Goal: Information Seeking & Learning: Learn about a topic

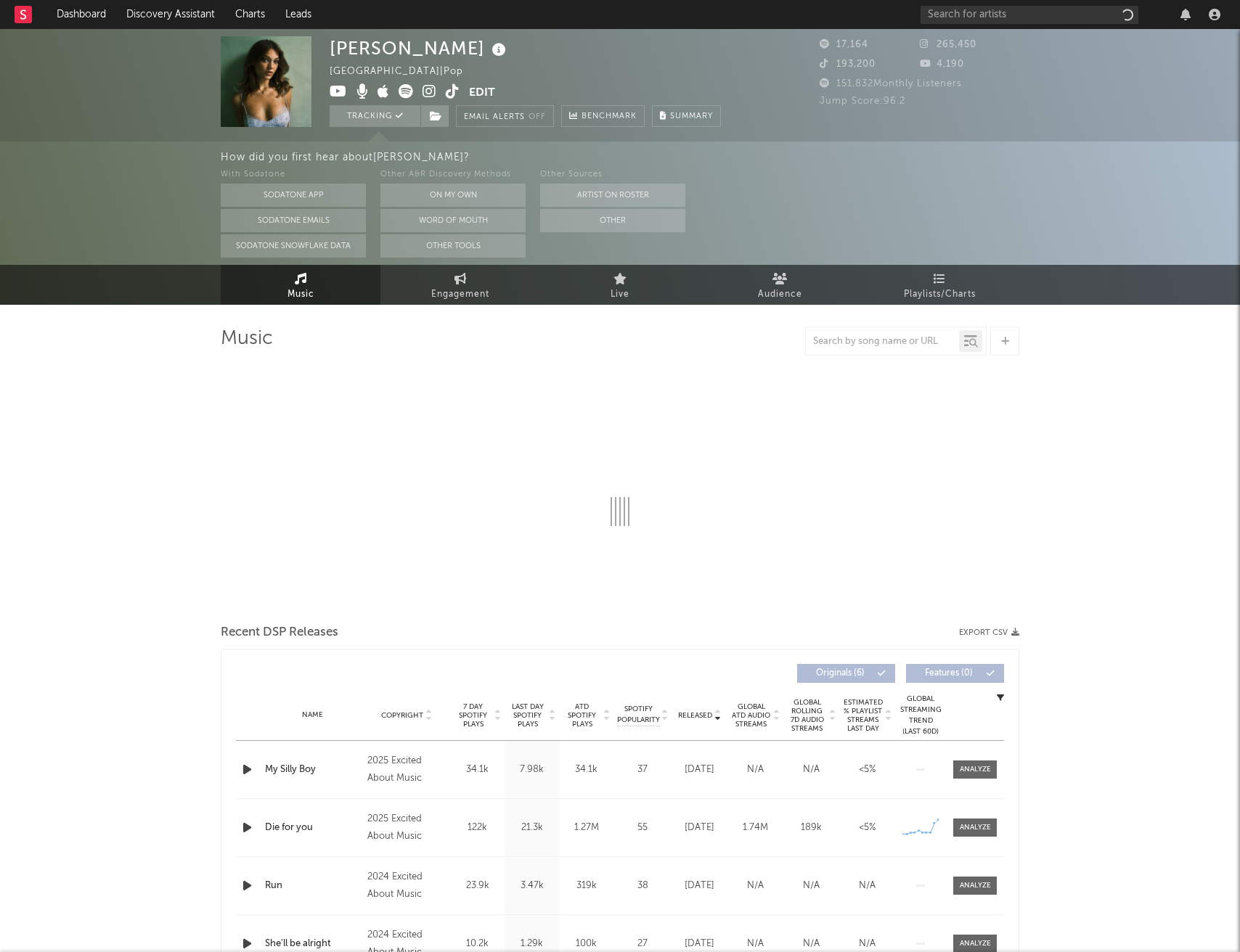
select select "1w"
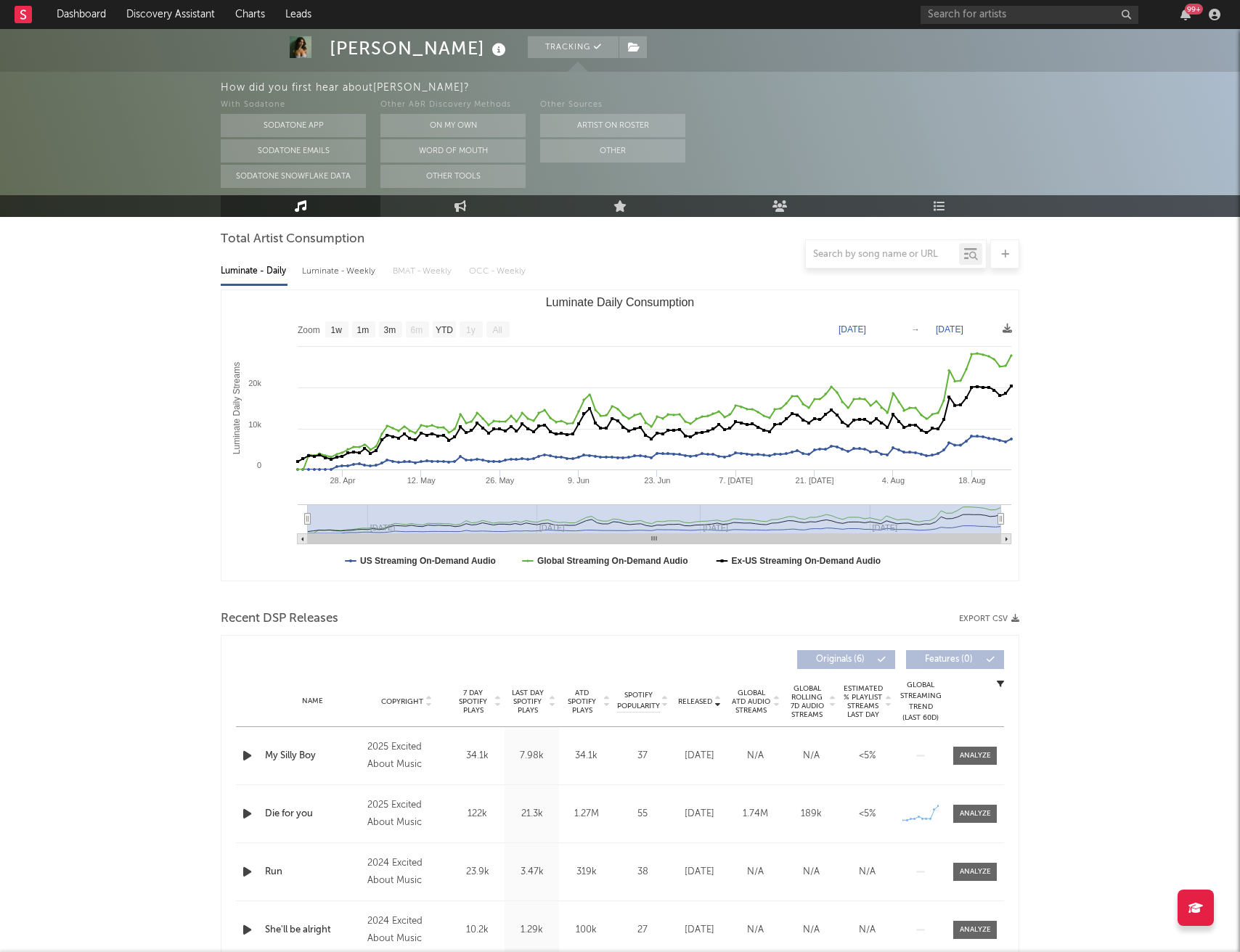
scroll to position [146, 0]
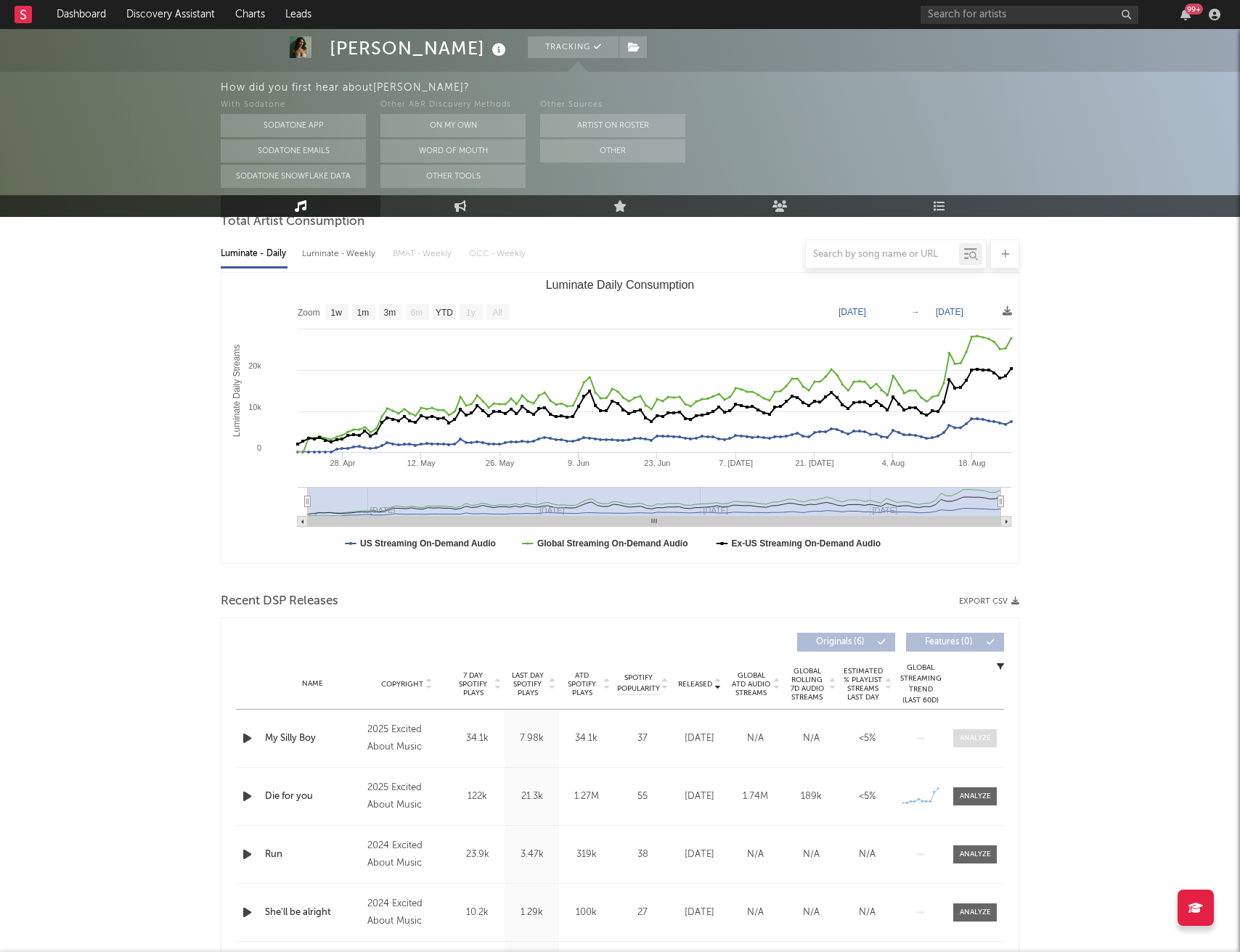
click at [970, 739] on div at bounding box center [975, 738] width 31 height 11
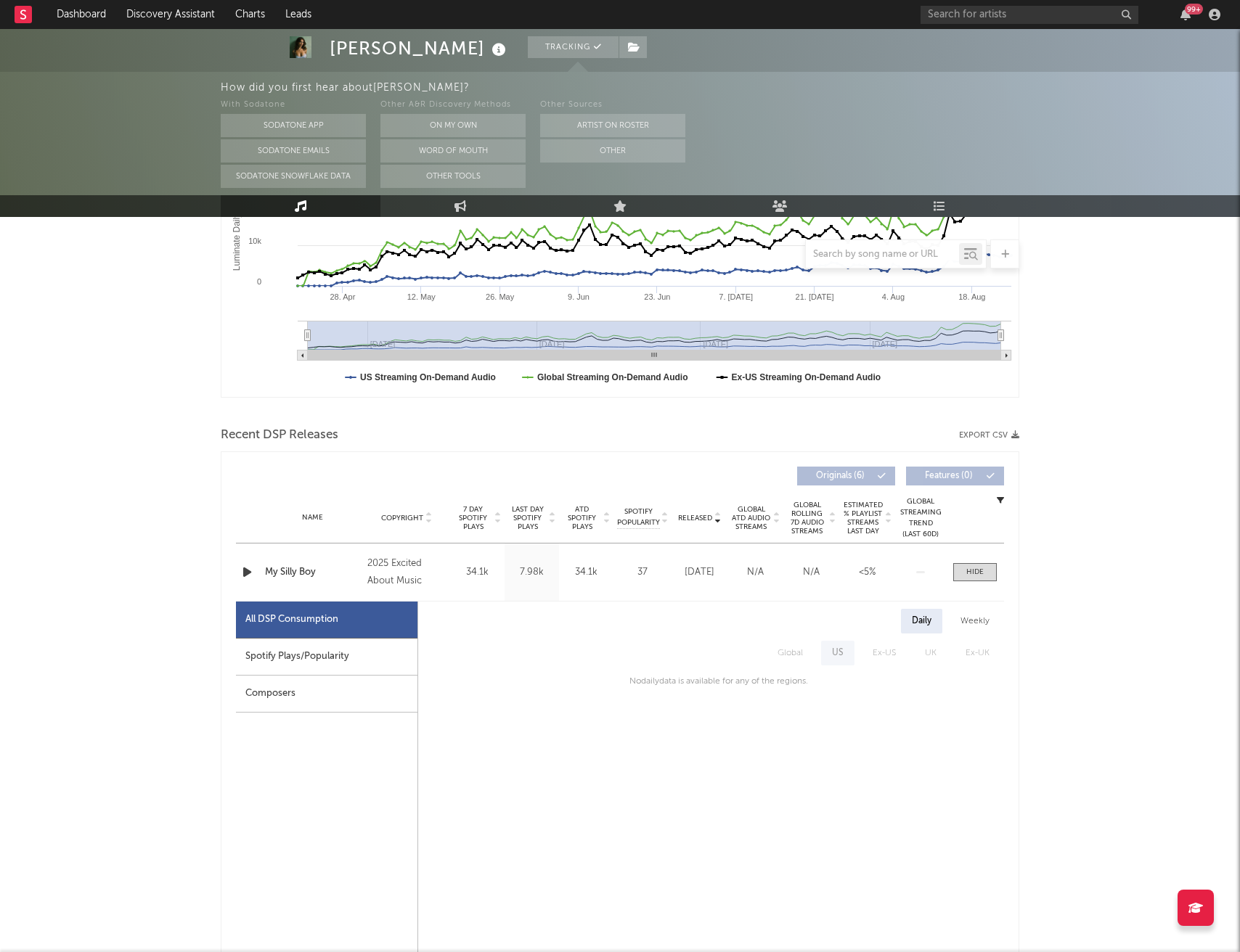
scroll to position [313, 0]
click at [356, 656] on div "Spotify Plays/Popularity" at bounding box center [326, 656] width 181 height 37
select select "1w"
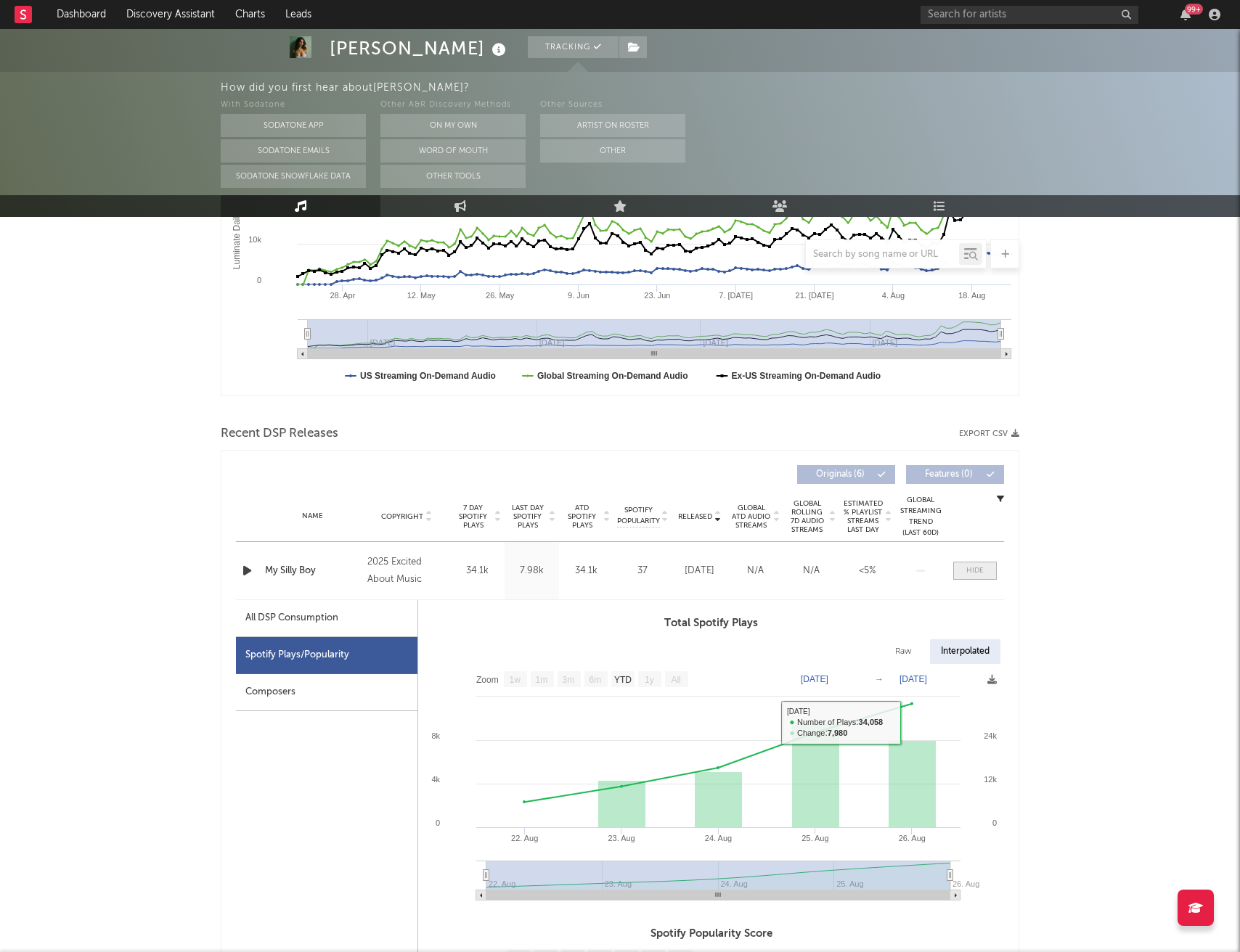
click at [968, 576] on span at bounding box center [975, 570] width 44 height 18
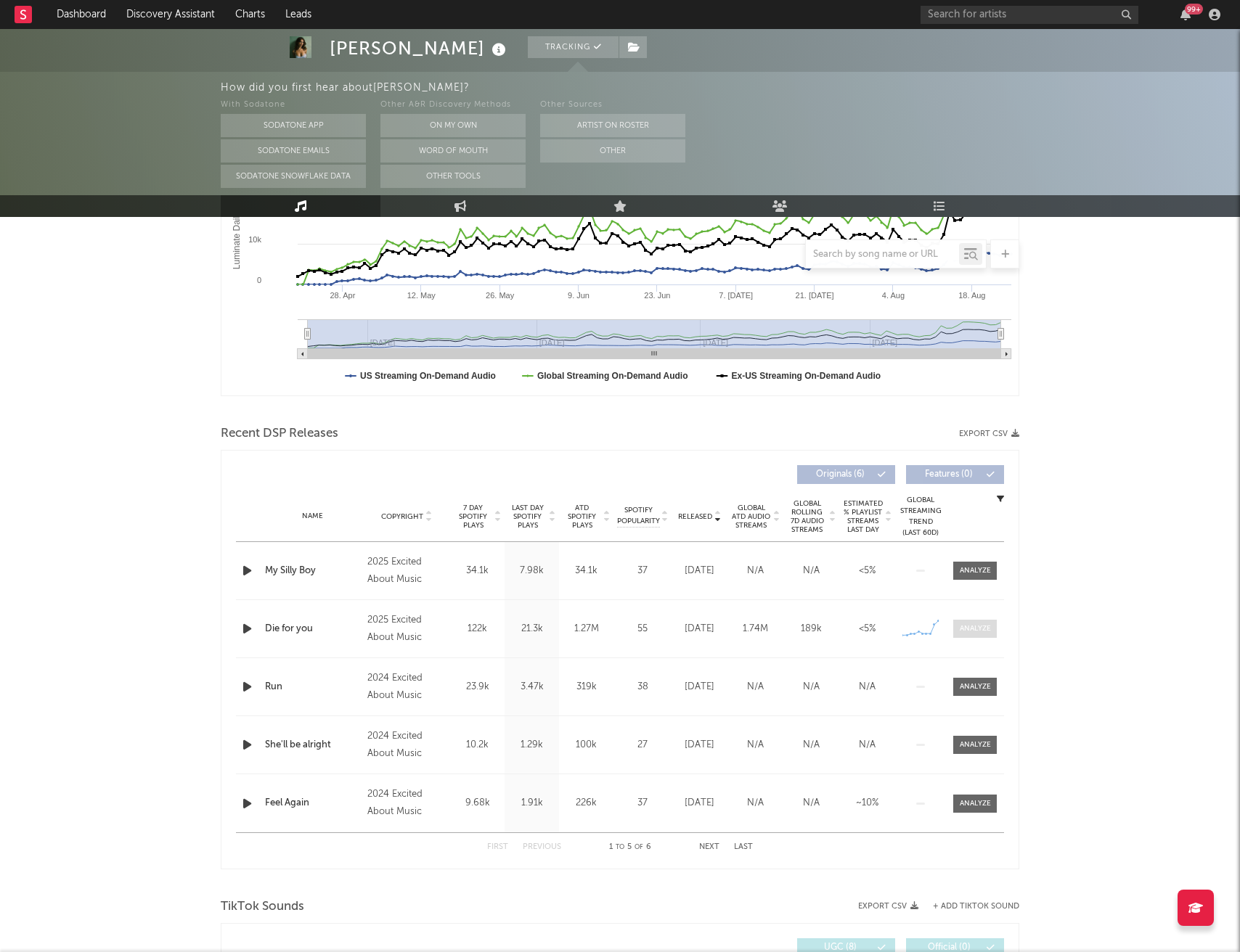
click at [974, 626] on div at bounding box center [975, 629] width 31 height 11
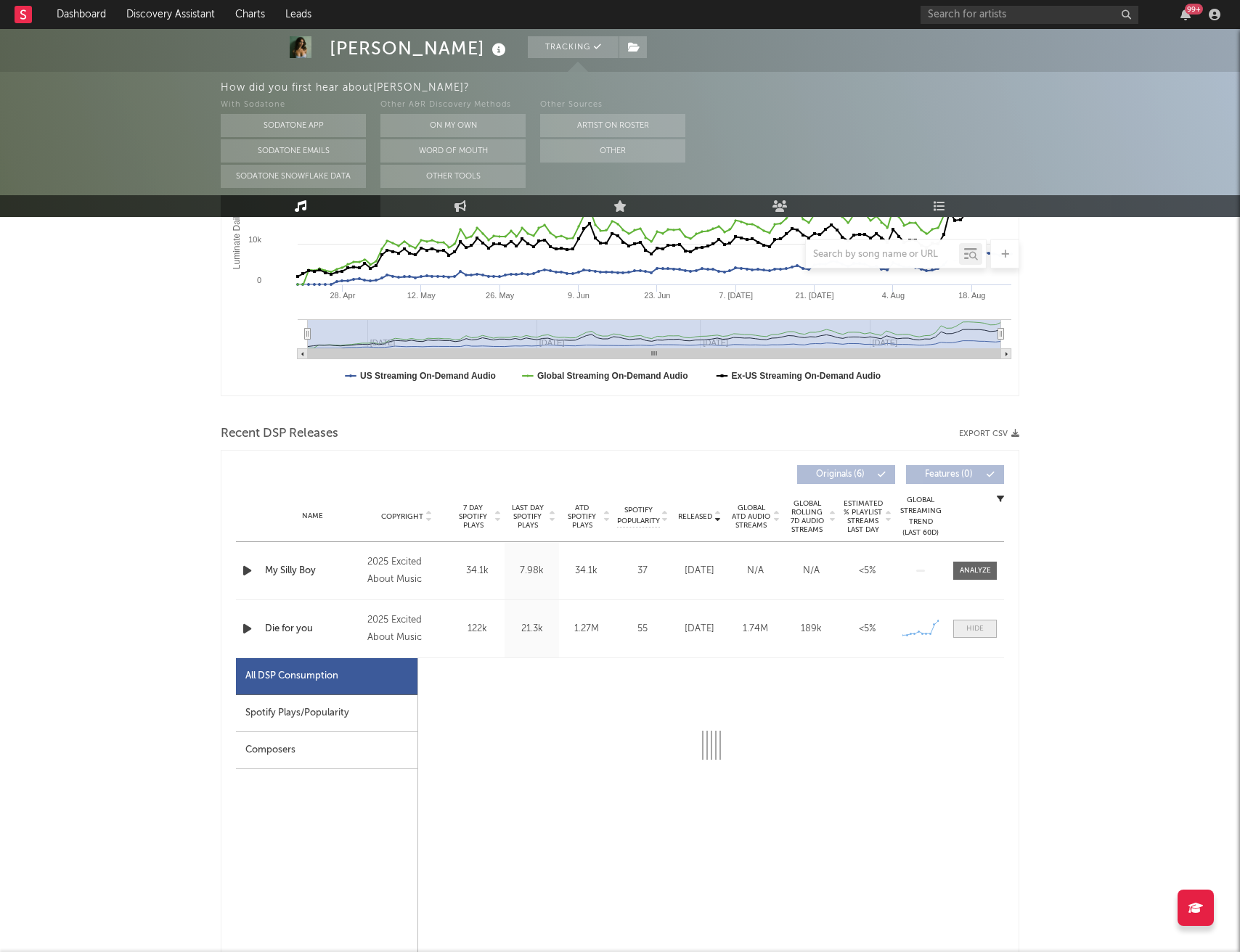
select select "1w"
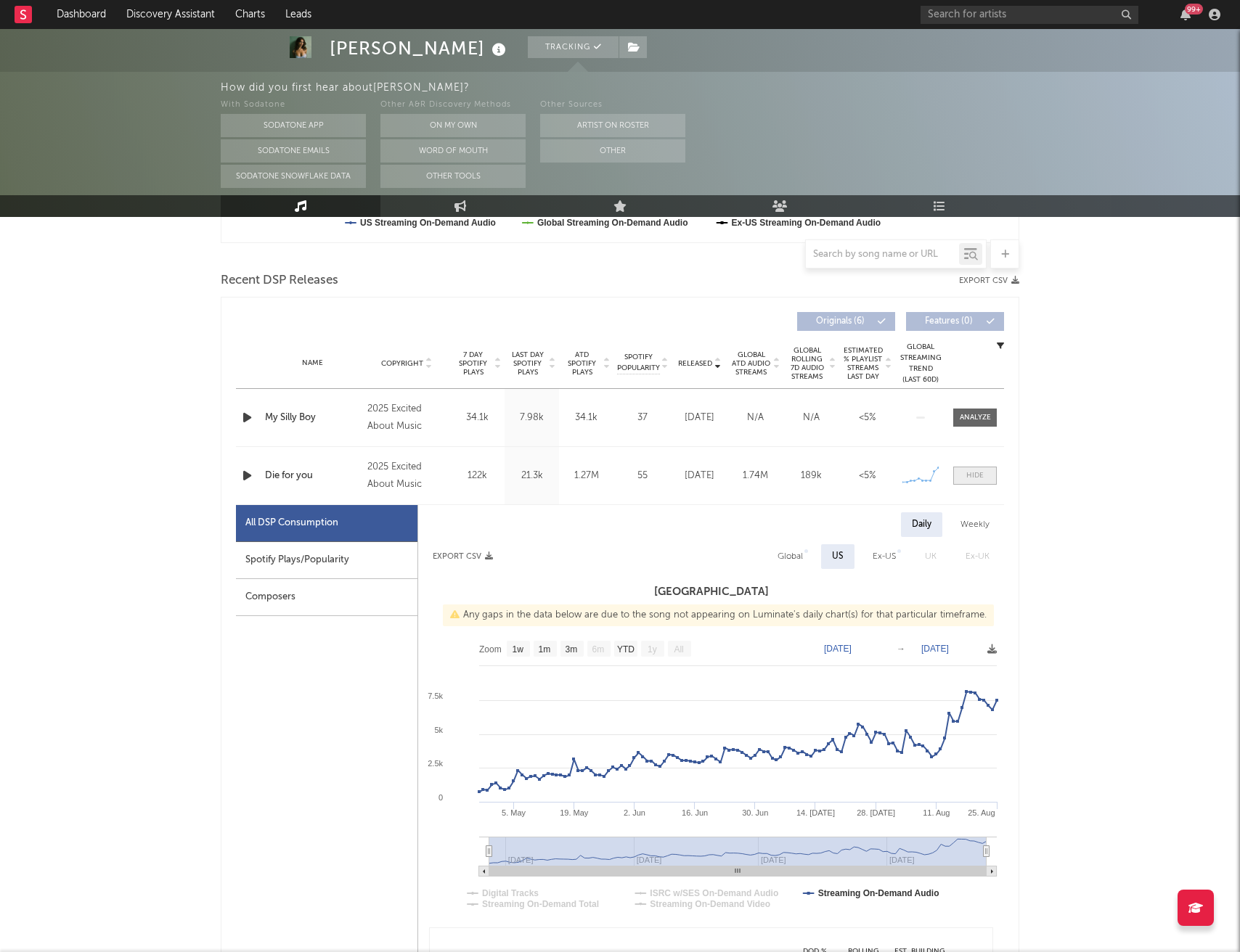
scroll to position [505, 0]
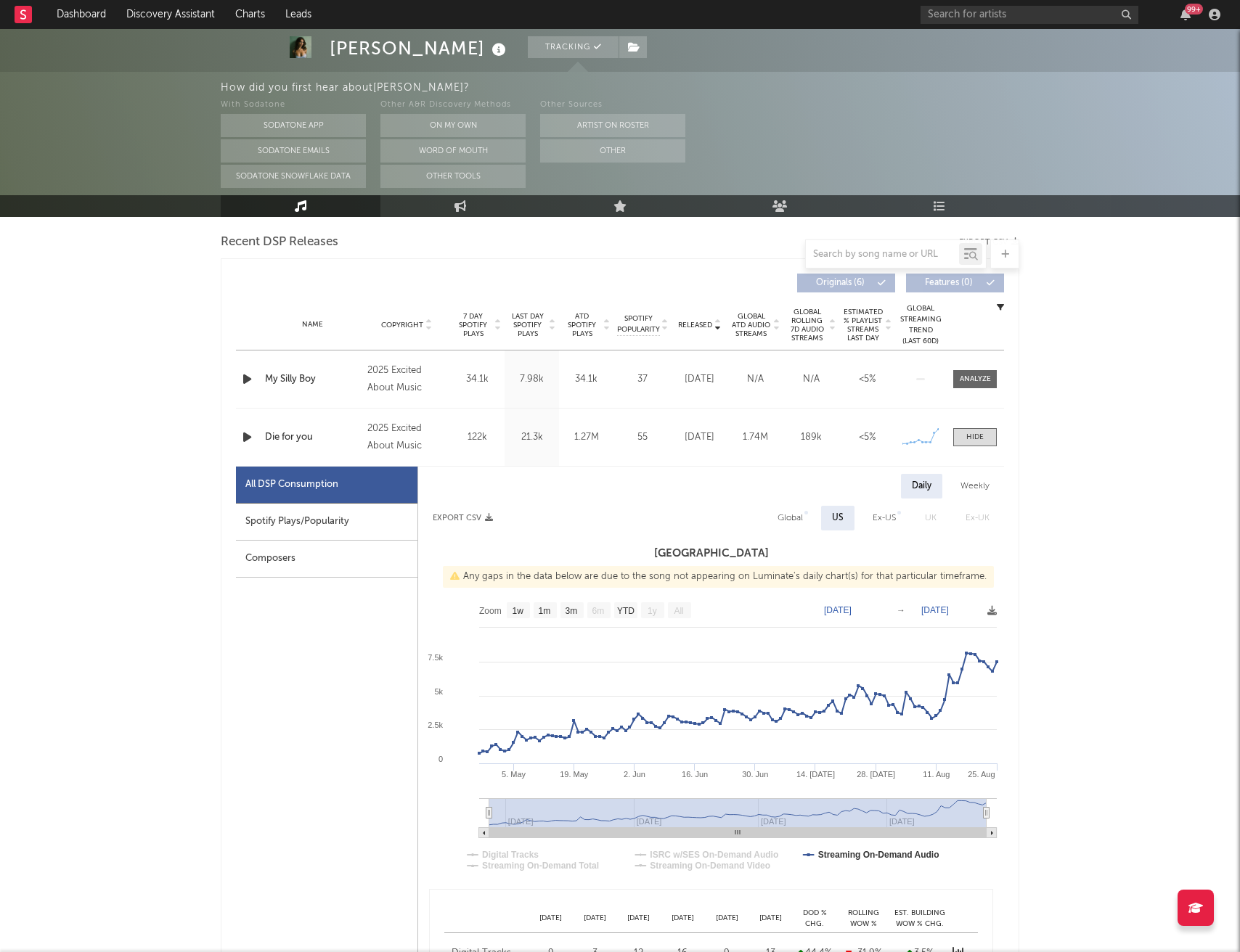
click at [360, 525] on div "Spotify Plays/Popularity" at bounding box center [326, 522] width 181 height 37
select select "1w"
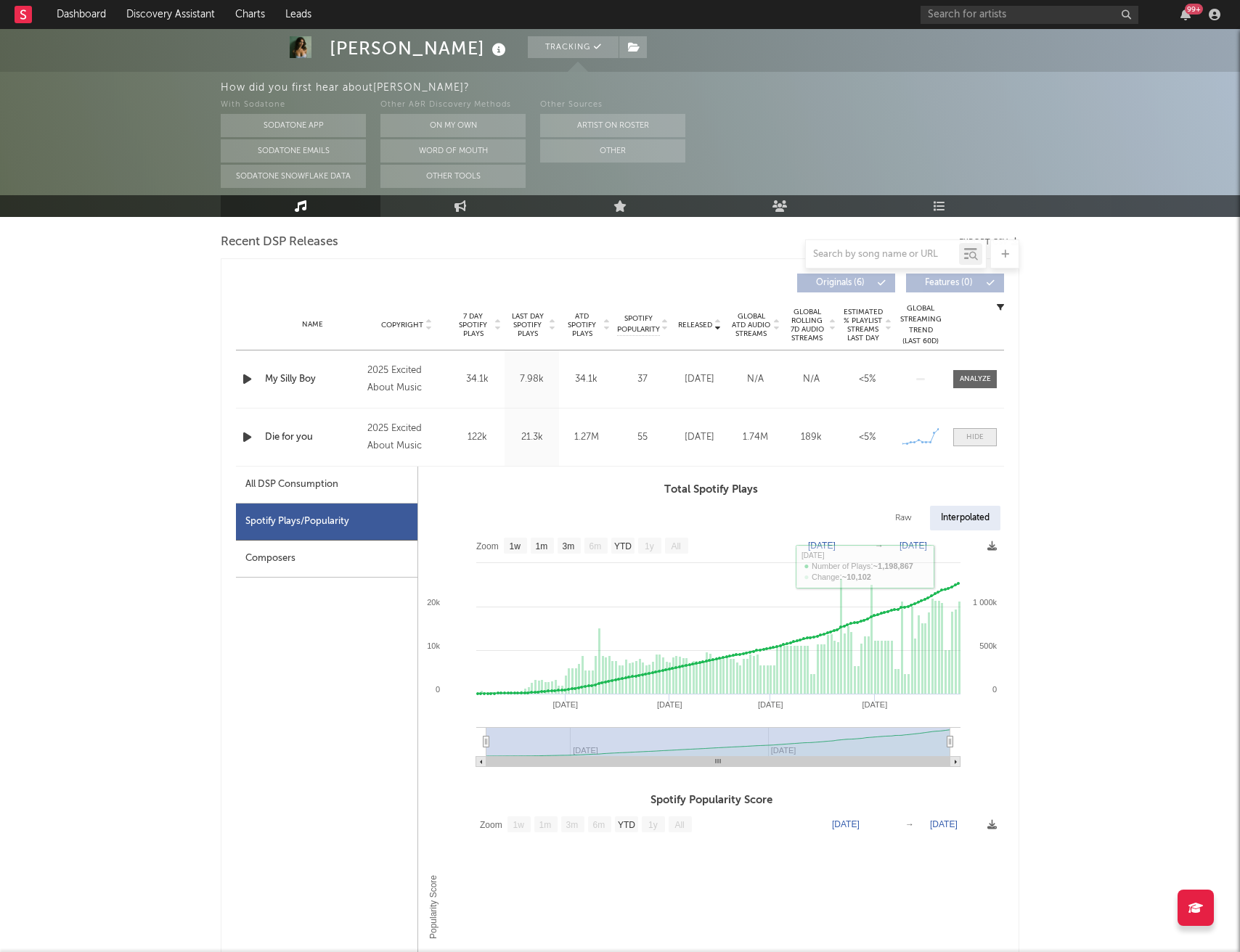
click at [968, 436] on div at bounding box center [975, 437] width 17 height 11
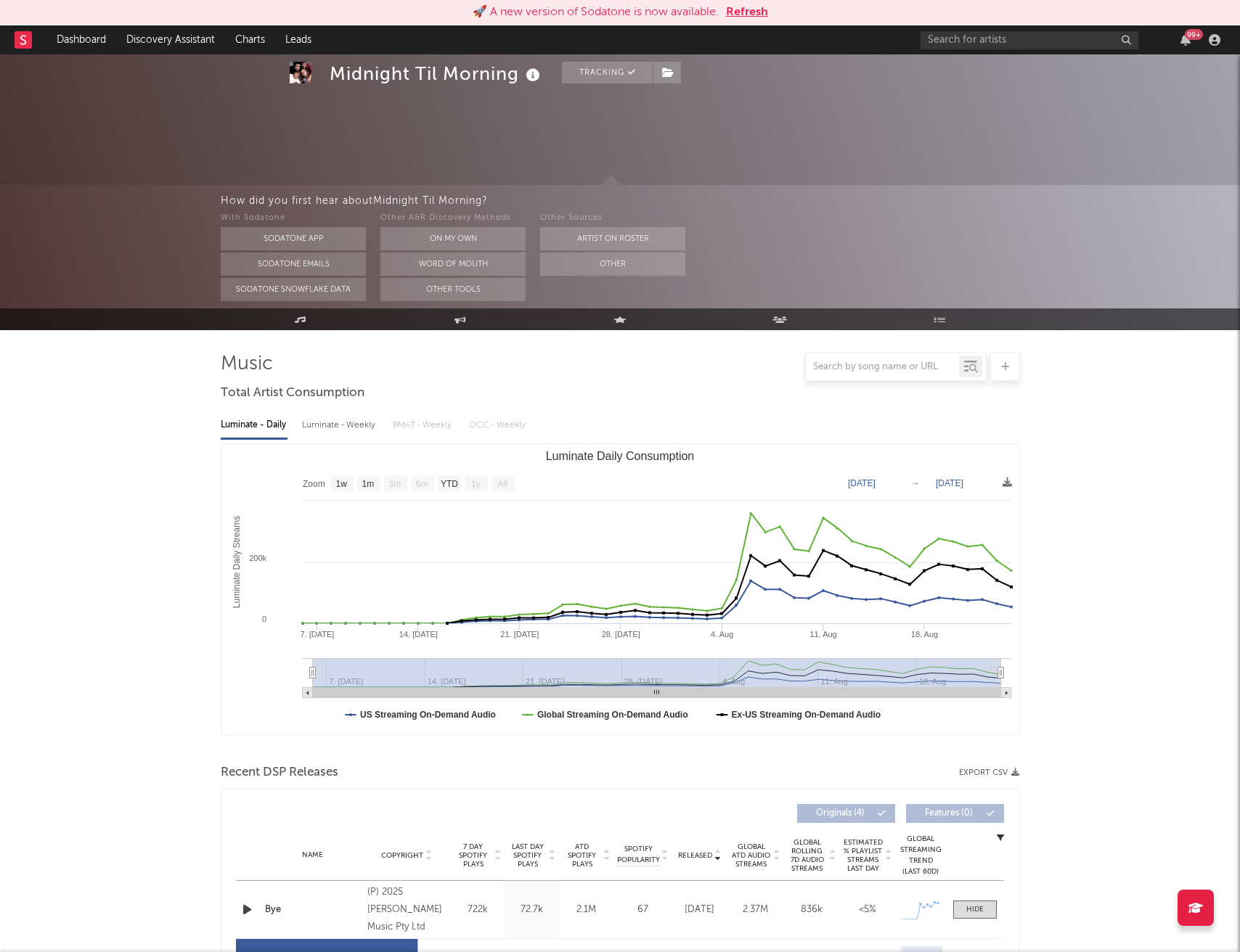
select select "1w"
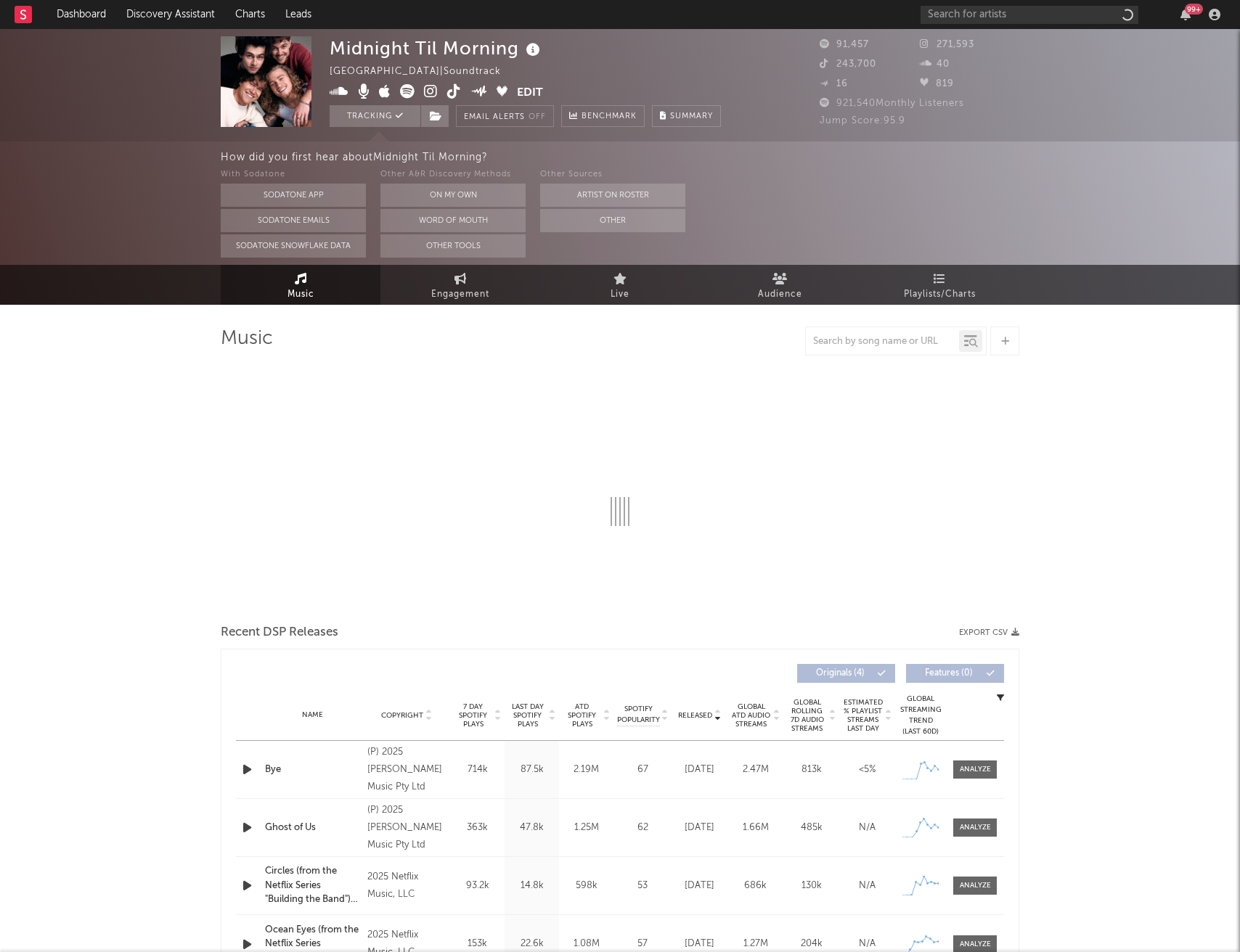
select select "1w"
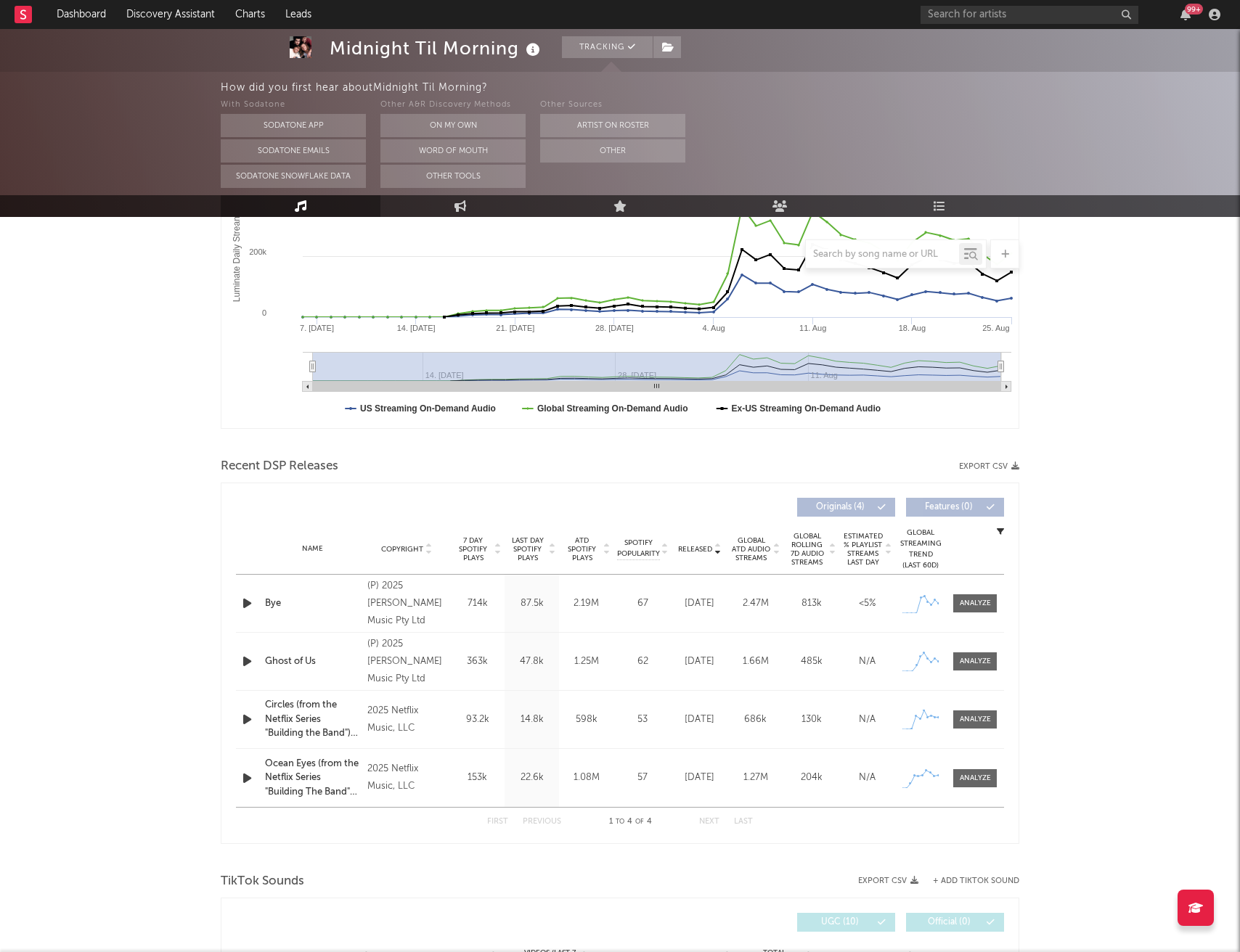
scroll to position [294, 0]
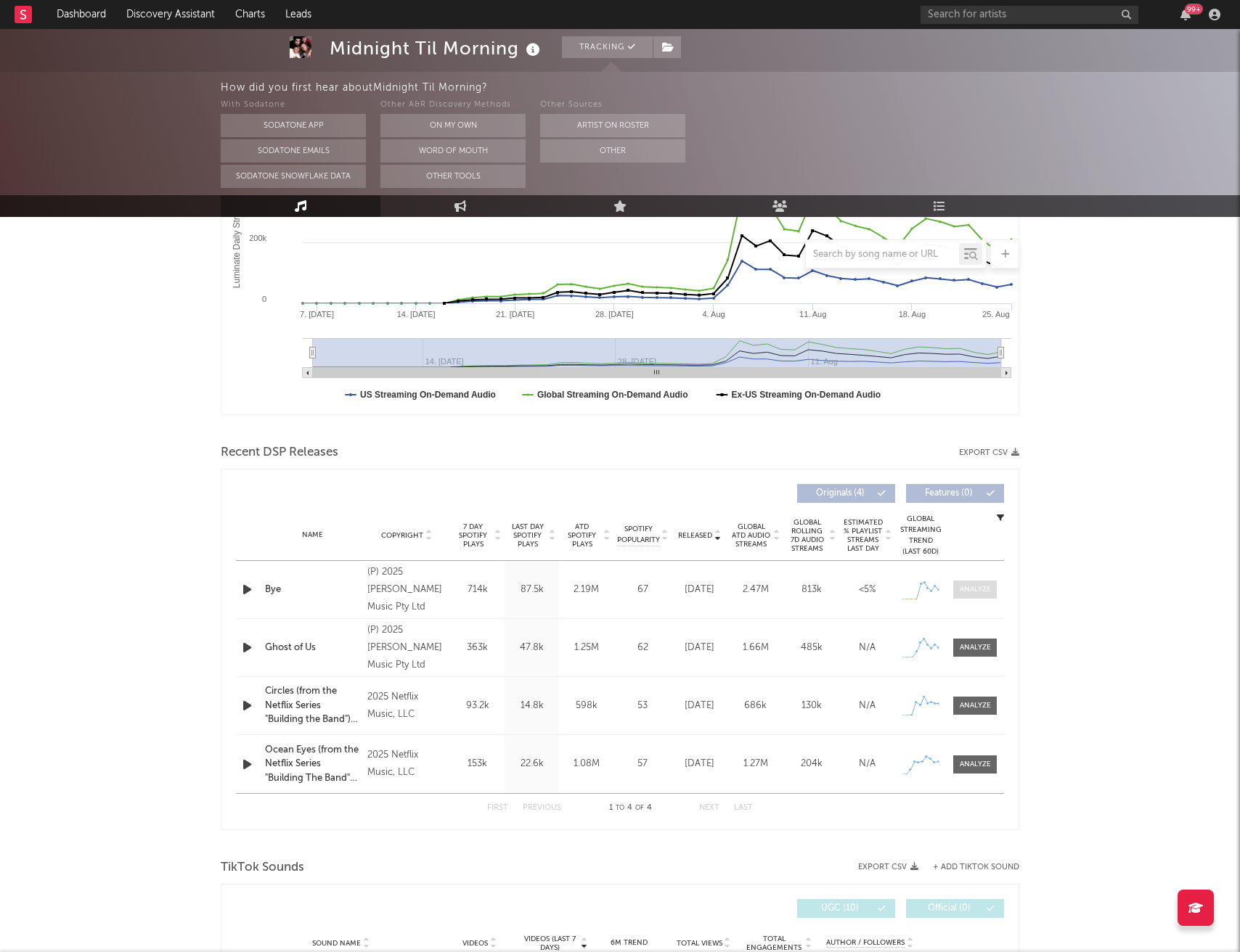
click at [978, 587] on div at bounding box center [975, 589] width 31 height 11
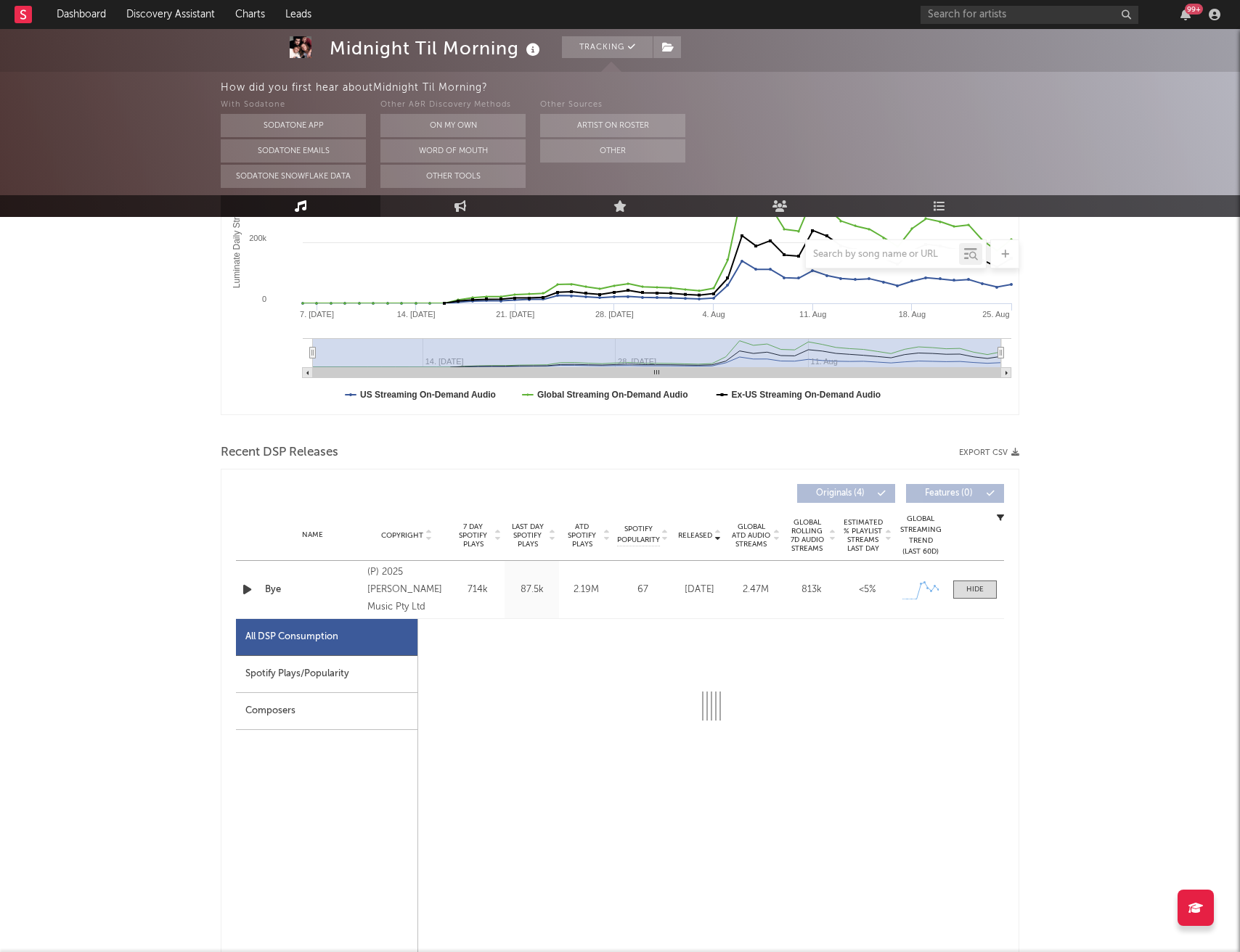
select select "1w"
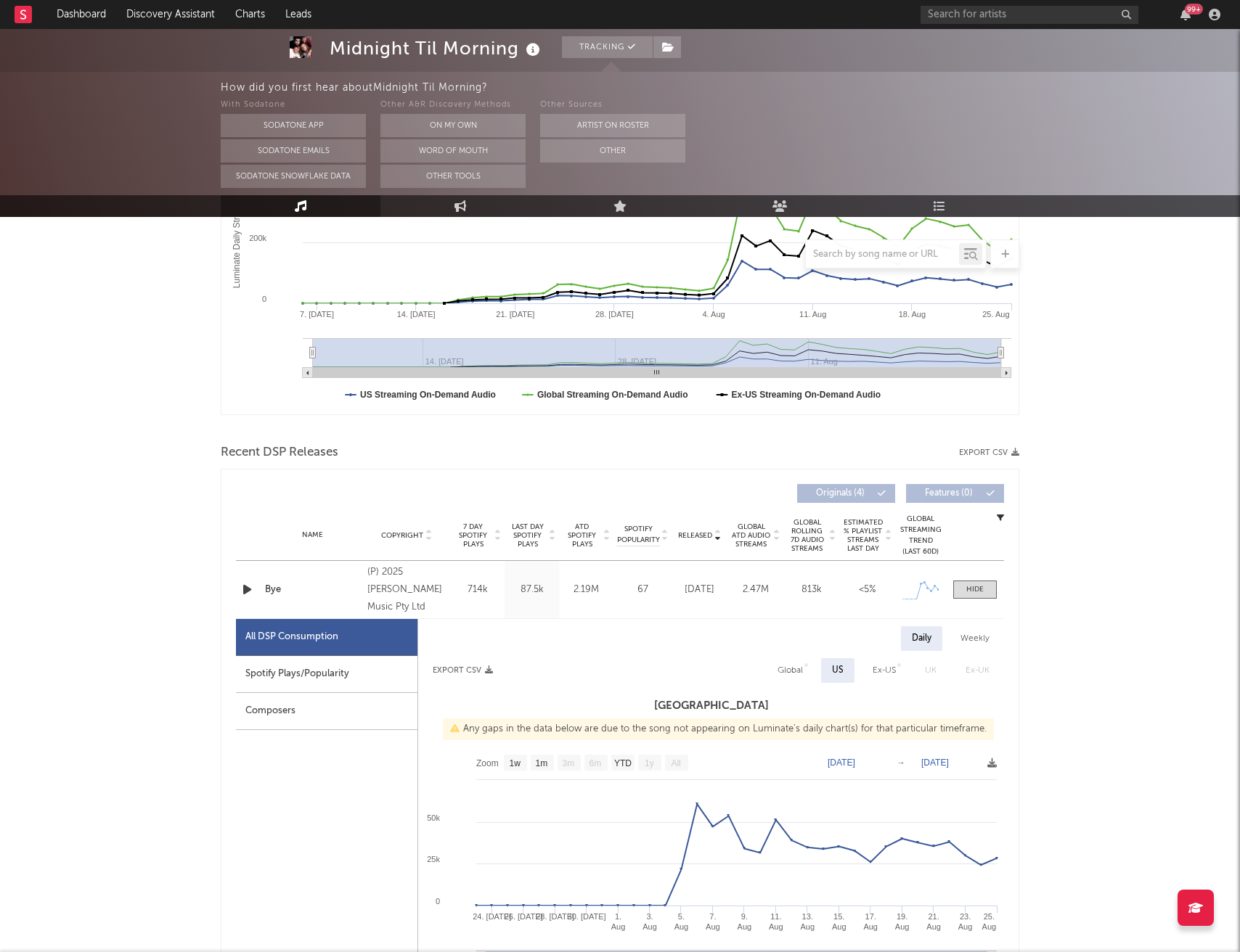
click at [353, 677] on div "Spotify Plays/Popularity" at bounding box center [326, 674] width 181 height 37
select select "1w"
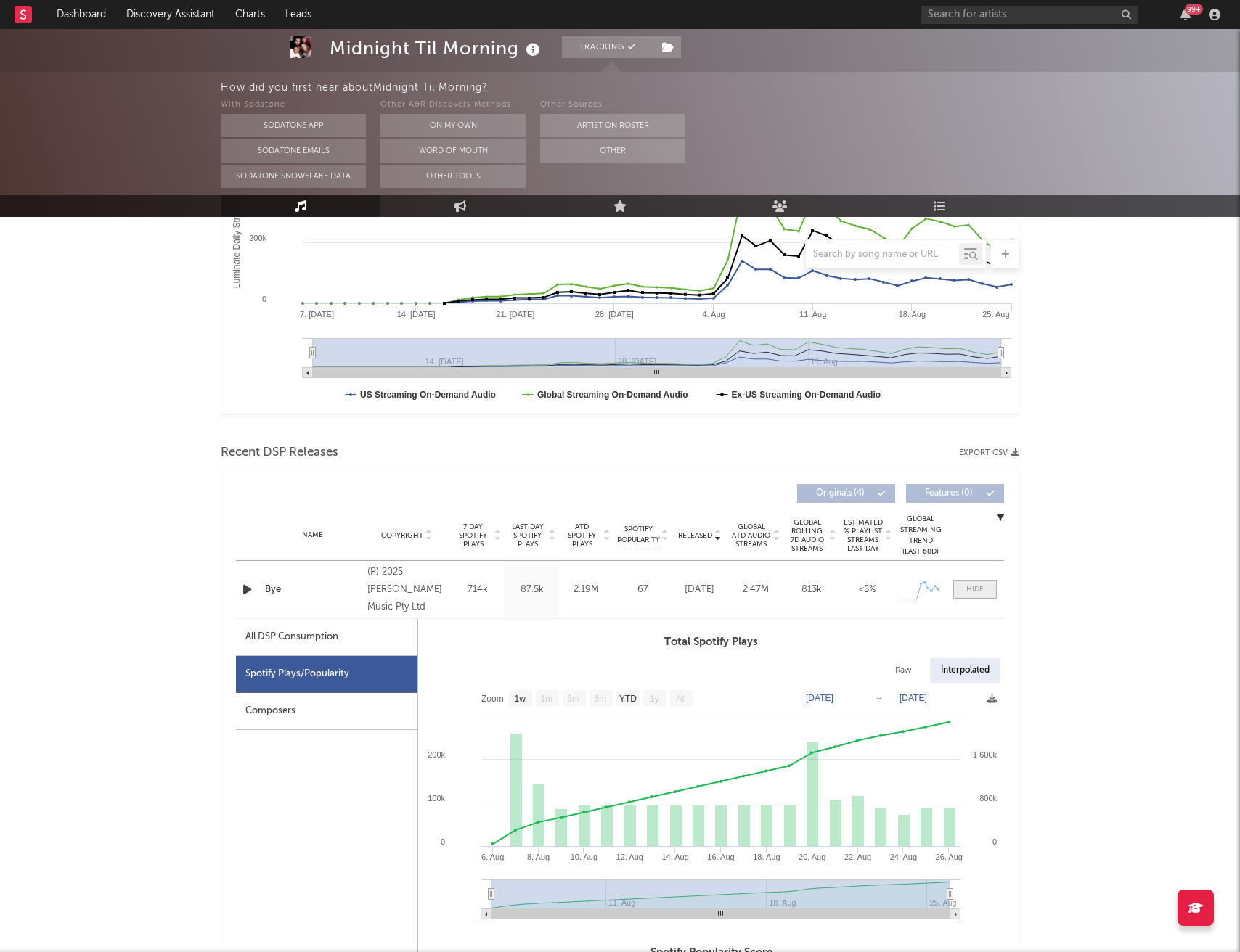
click at [981, 589] on div at bounding box center [975, 589] width 17 height 11
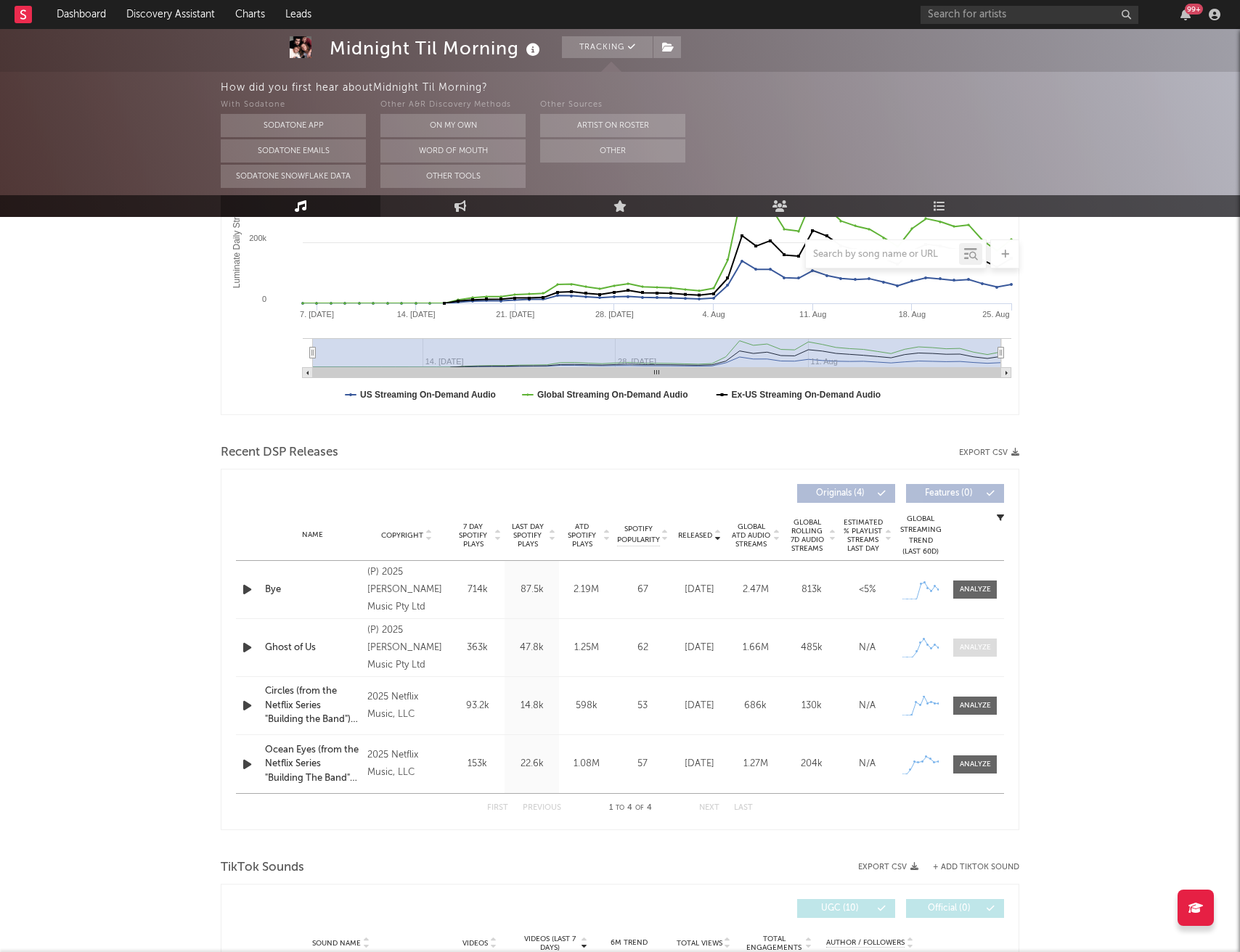
click at [976, 643] on div at bounding box center [975, 648] width 31 height 11
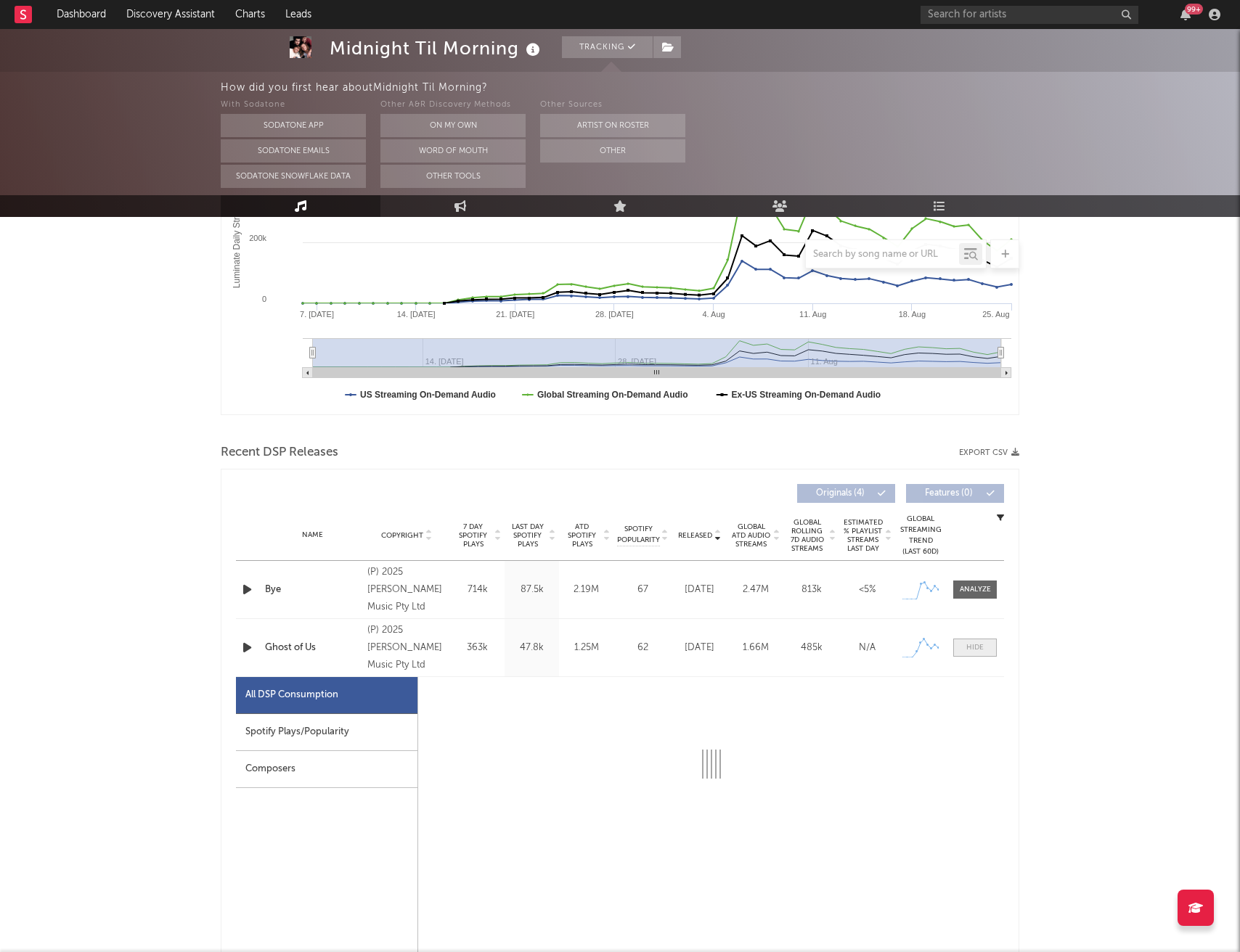
select select "1w"
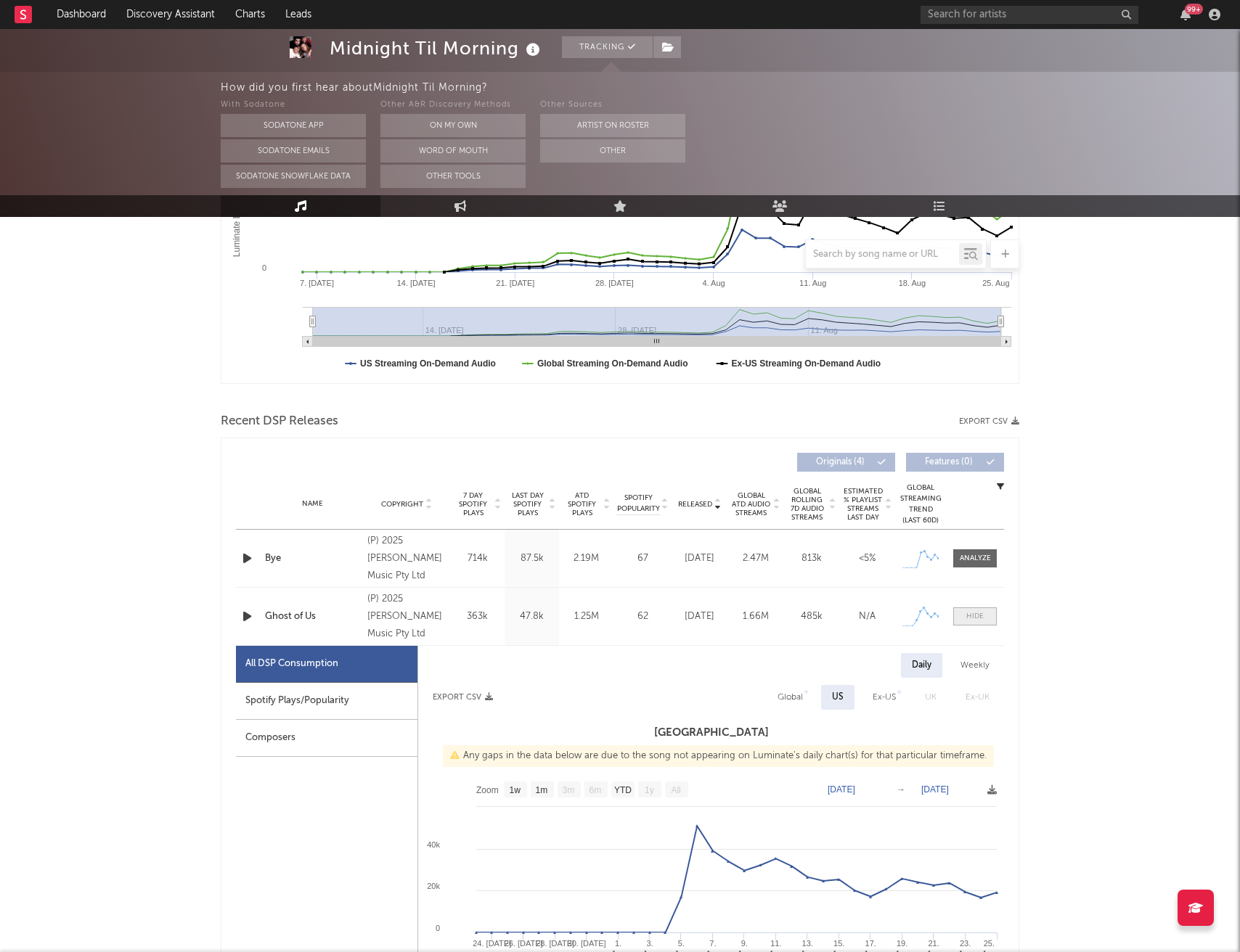
scroll to position [368, 0]
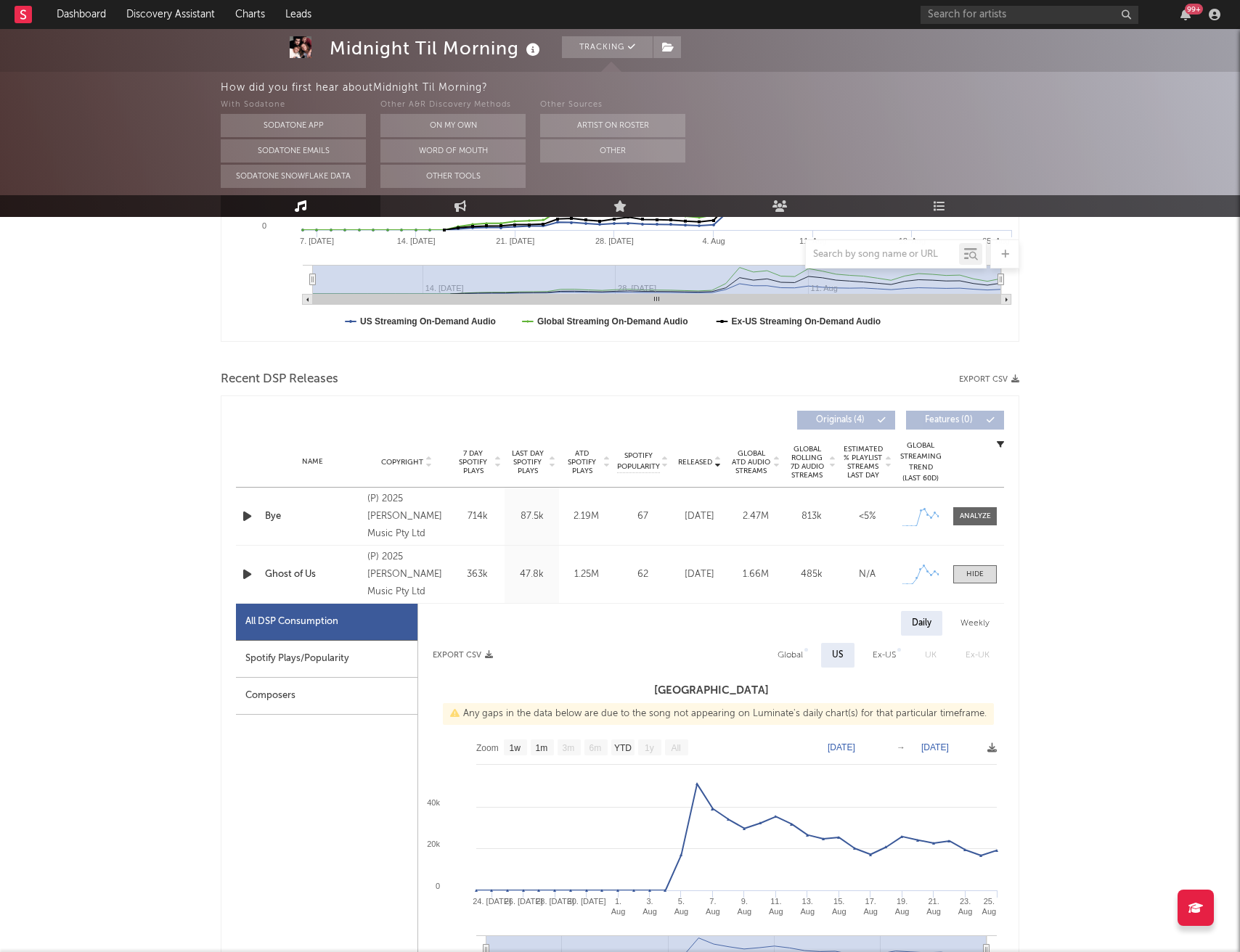
click at [321, 666] on div "Spotify Plays/Popularity" at bounding box center [326, 659] width 181 height 37
select select "1w"
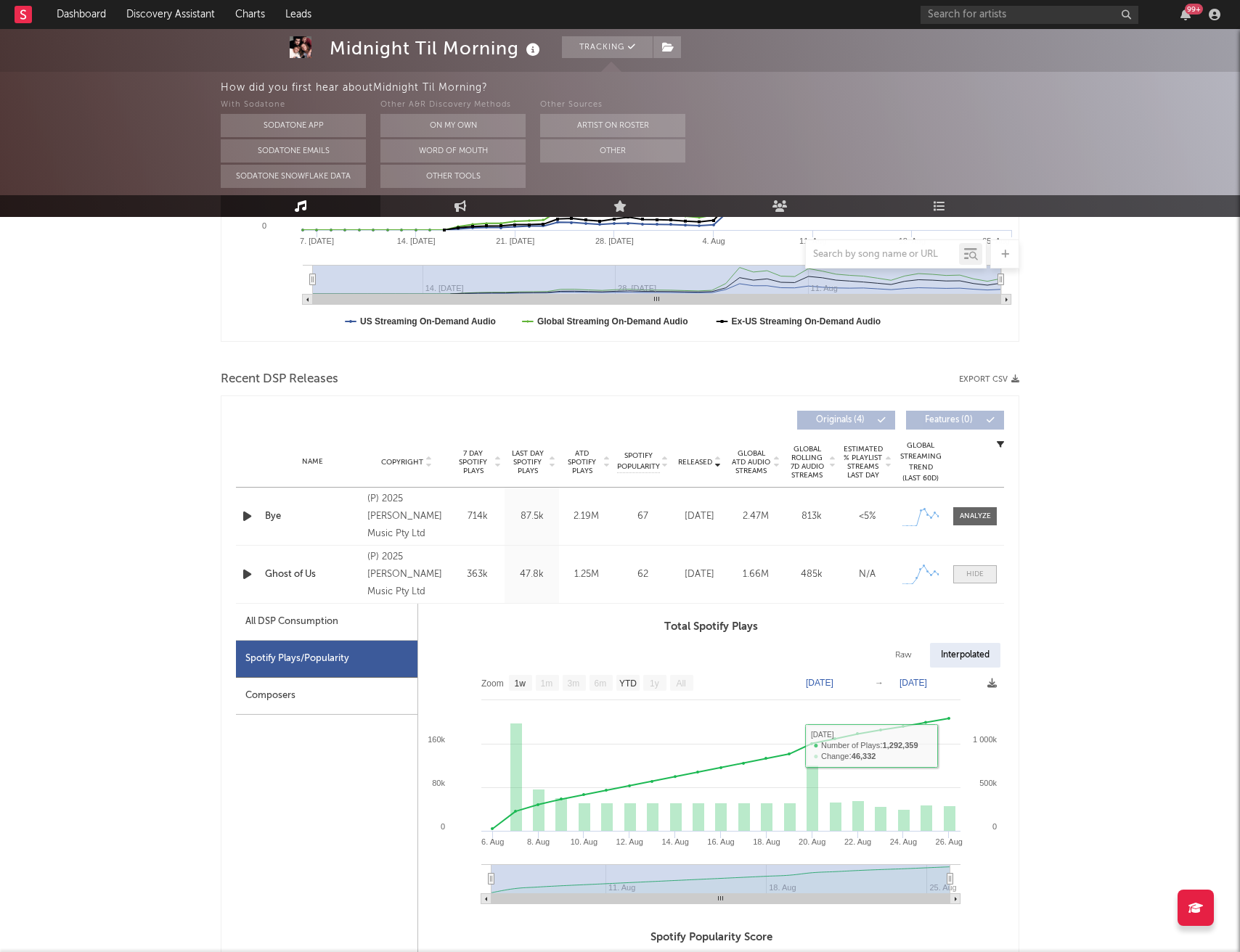
click at [978, 565] on span at bounding box center [975, 574] width 44 height 18
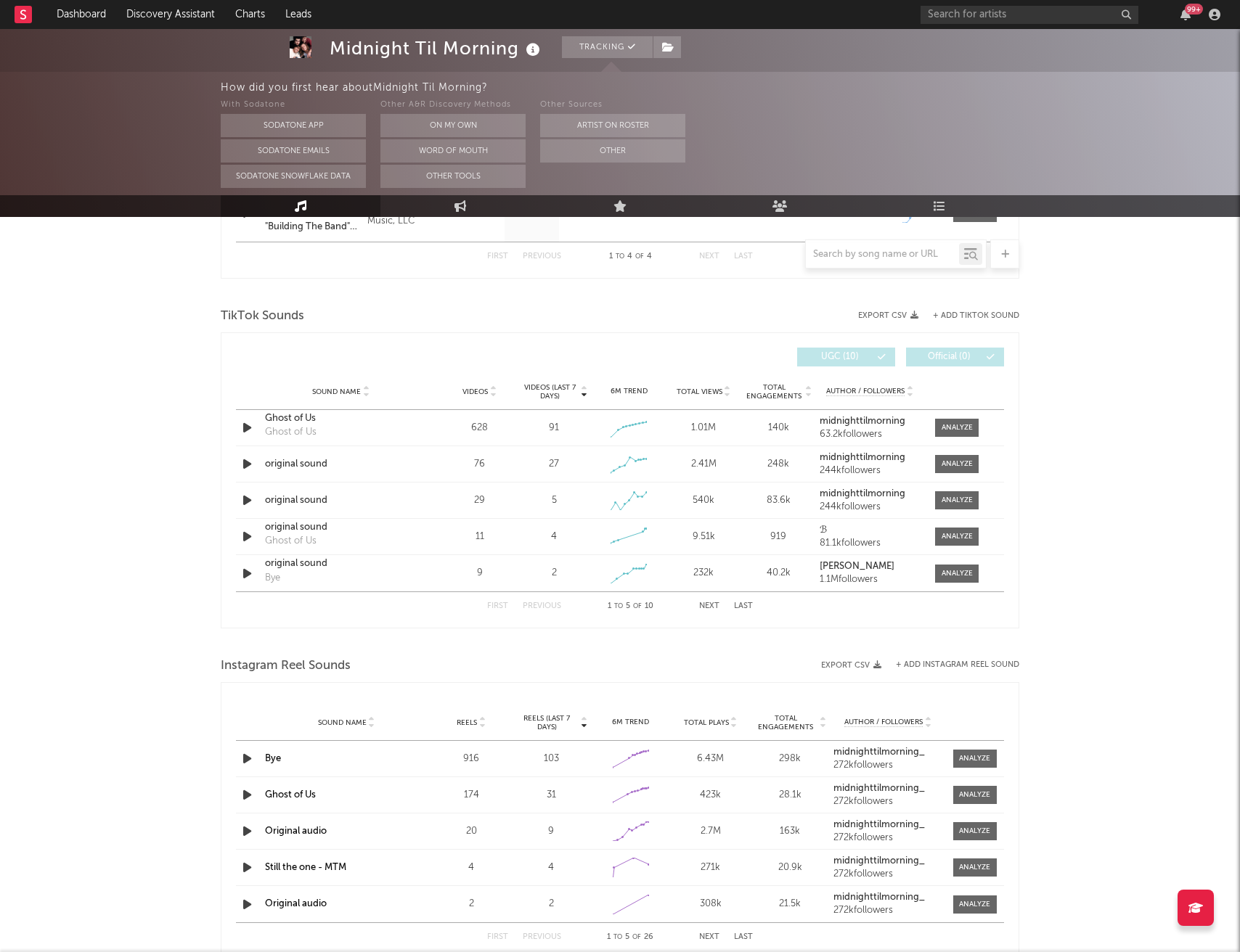
scroll to position [0, 0]
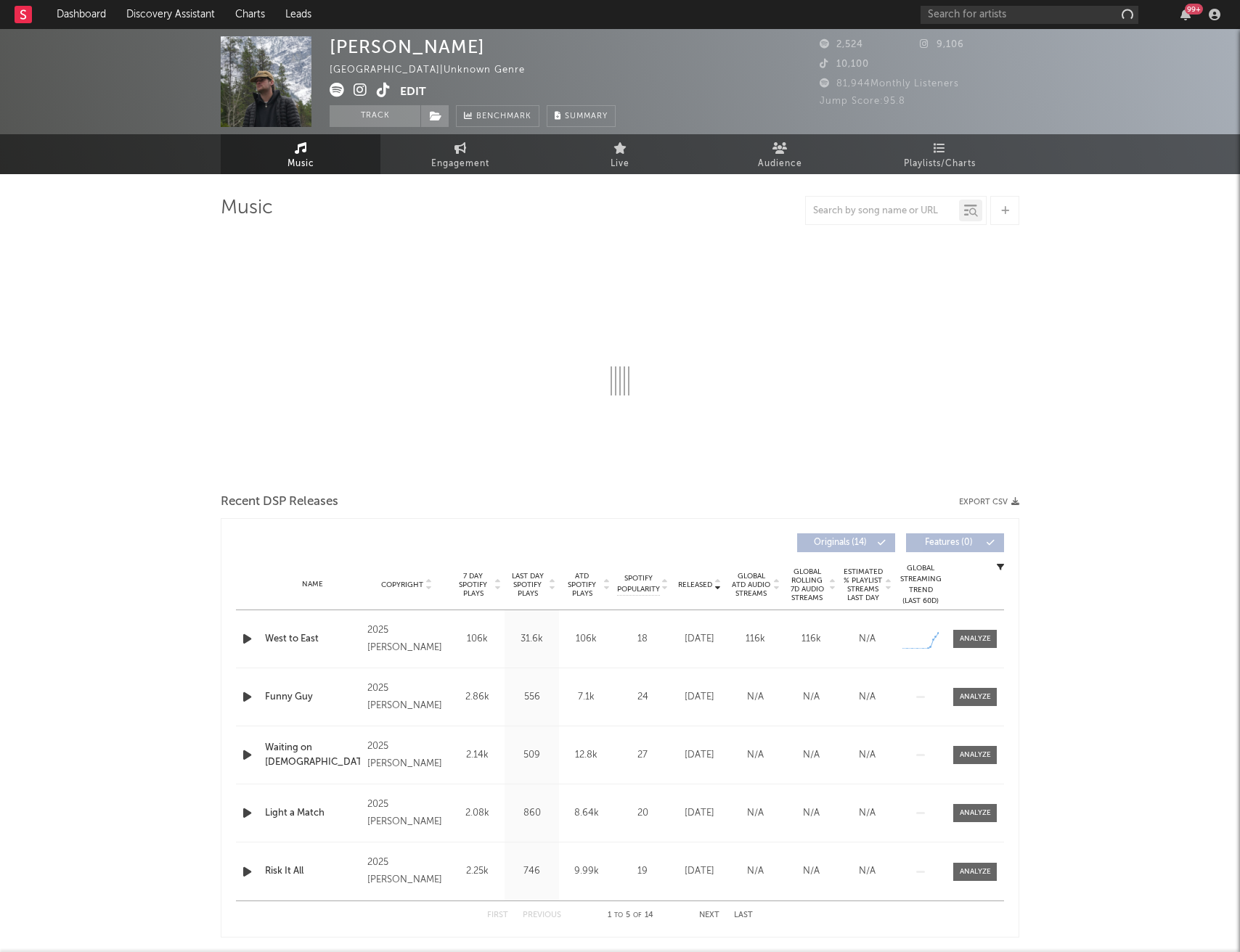
select select "6m"
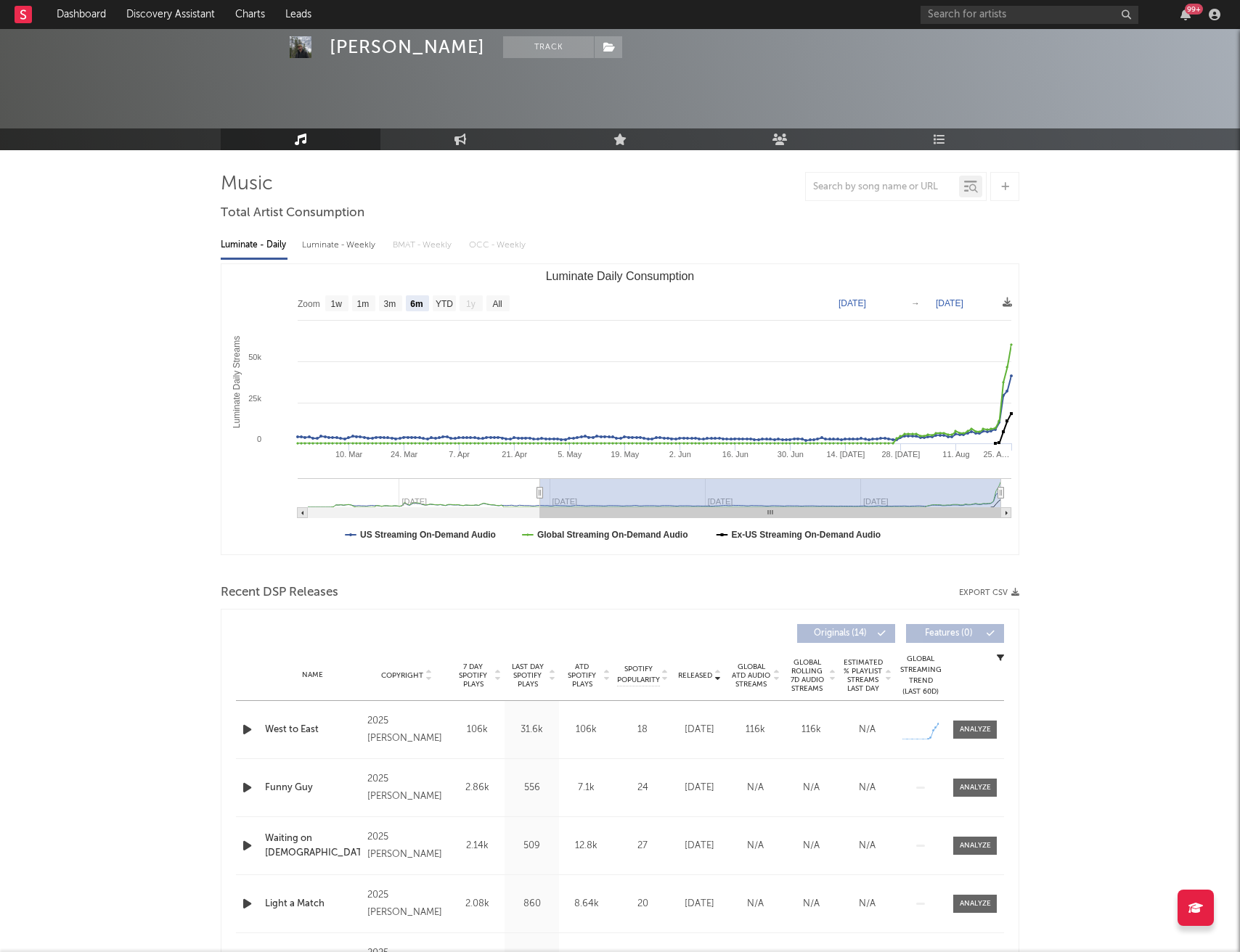
scroll to position [106, 0]
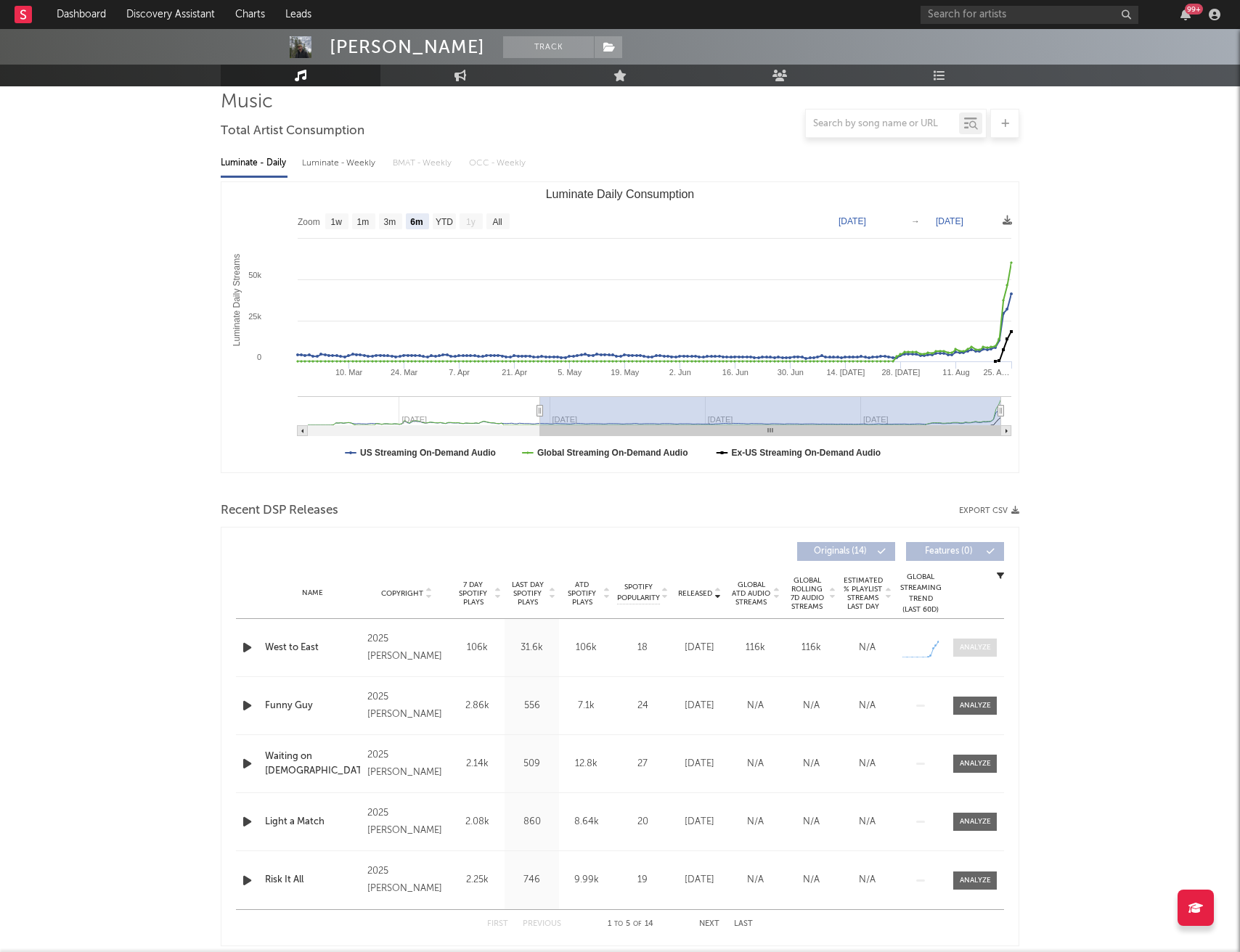
click at [975, 644] on div at bounding box center [975, 648] width 31 height 11
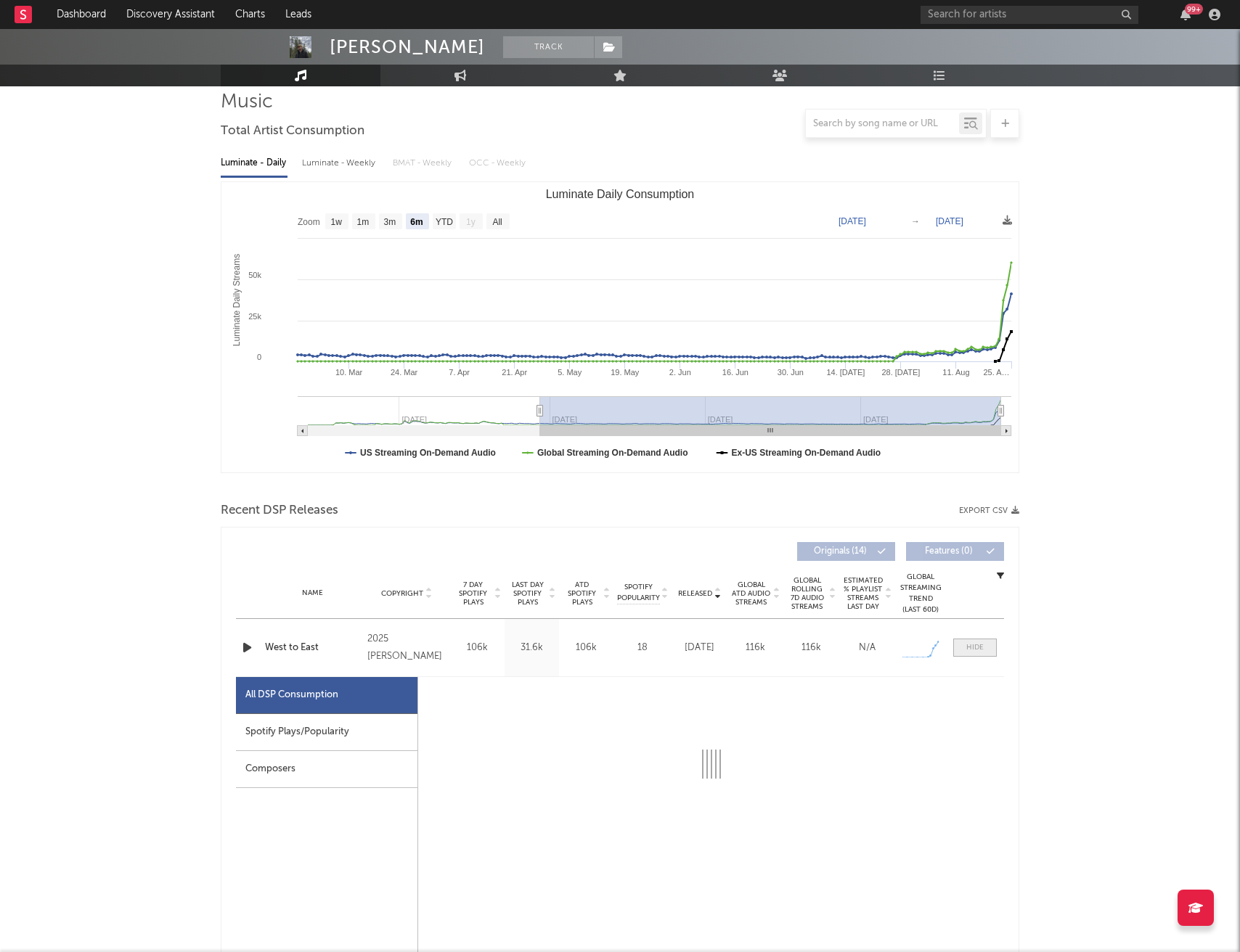
select select "1w"
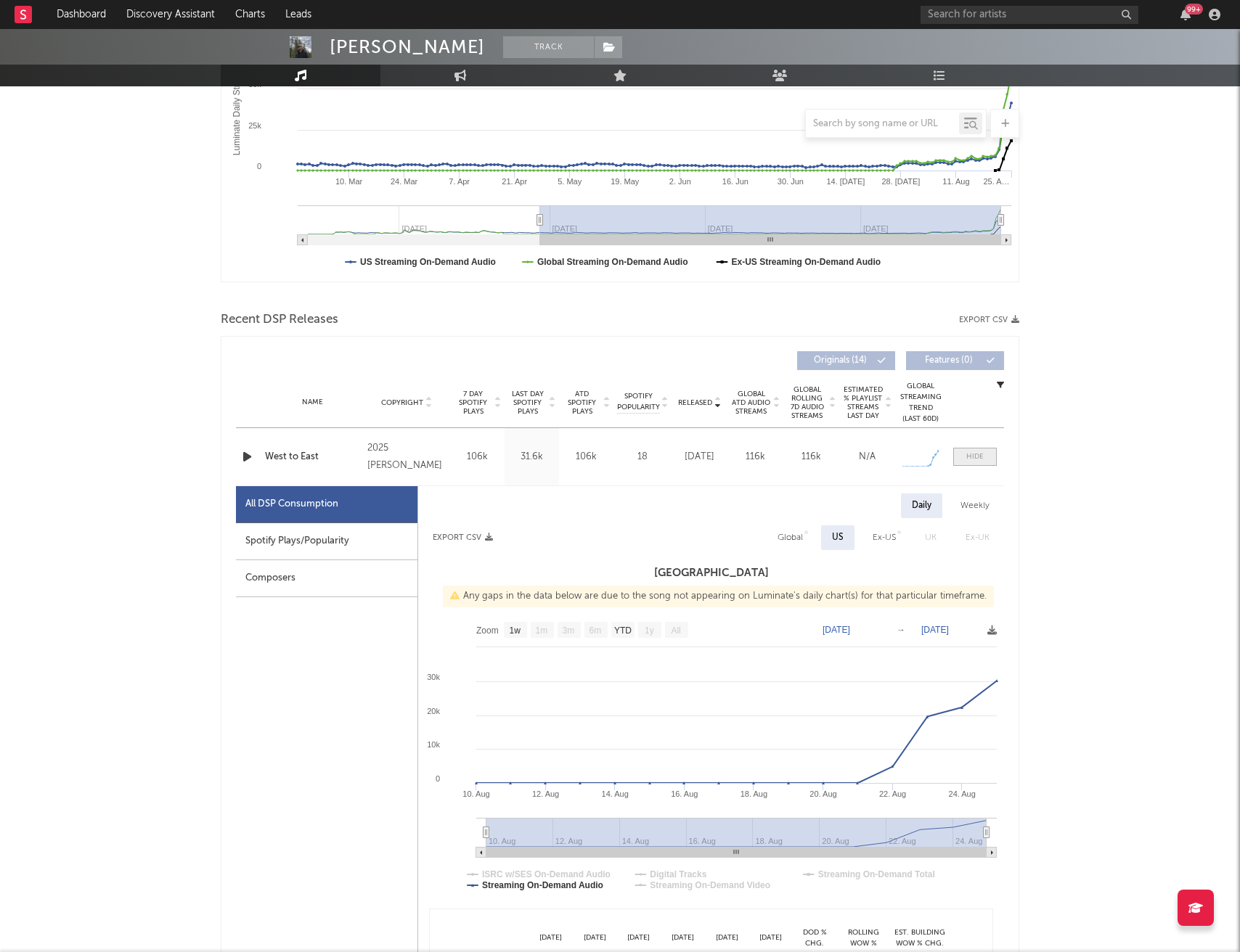
scroll to position [334, 0]
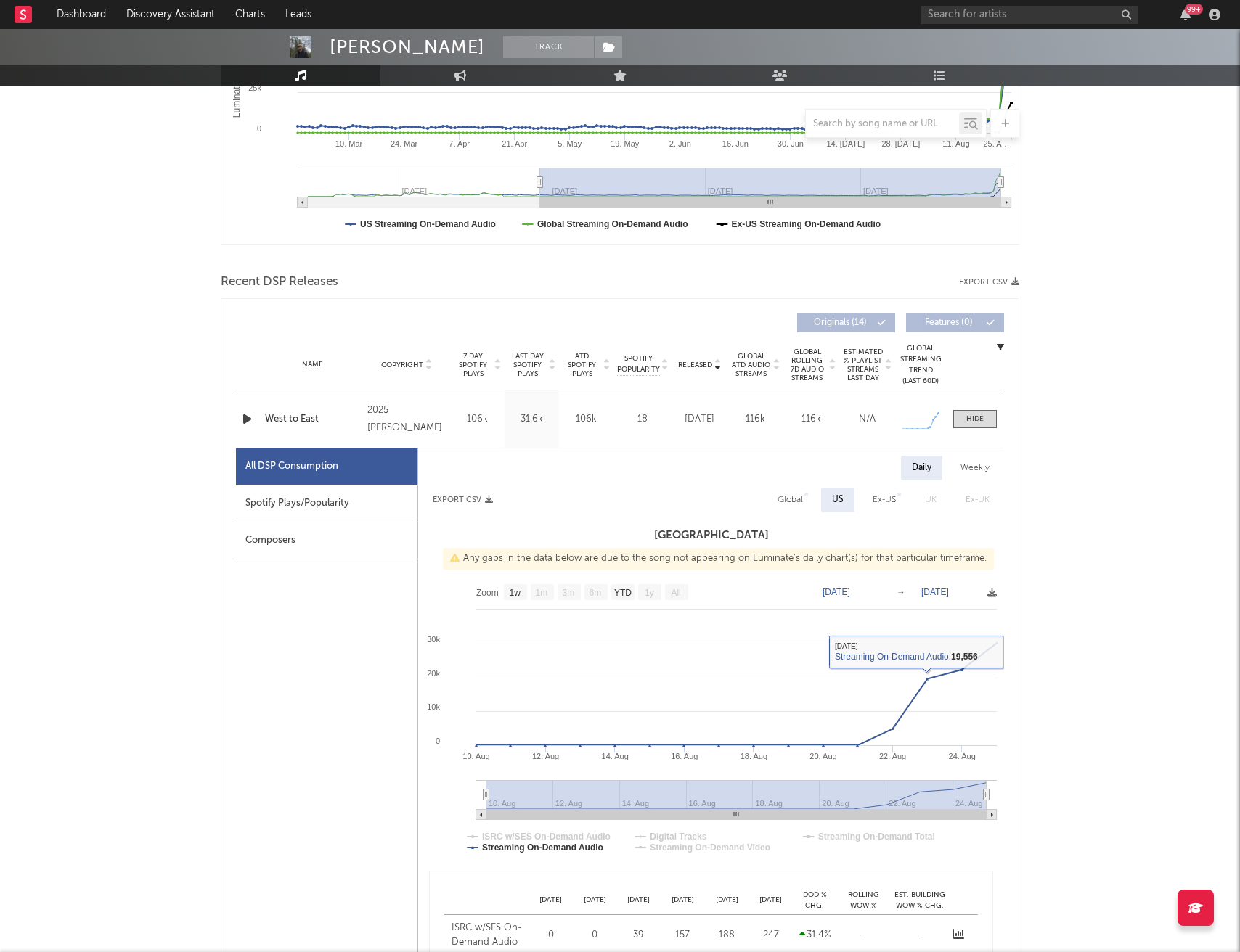
click at [358, 503] on div "Spotify Plays/Popularity" at bounding box center [326, 504] width 181 height 37
select select "1w"
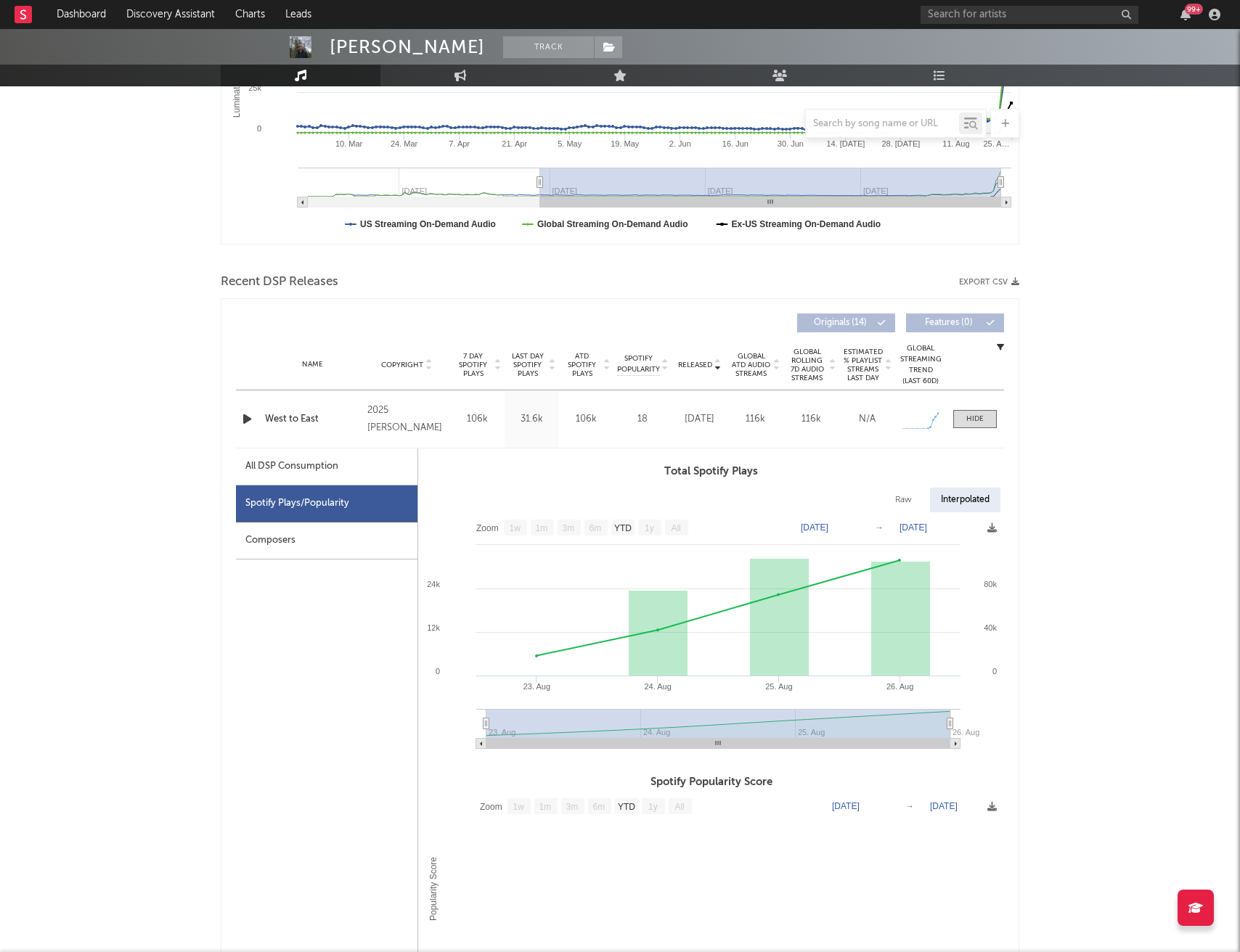
click at [295, 468] on div "All DSP Consumption" at bounding box center [292, 467] width 93 height 17
select select "1w"
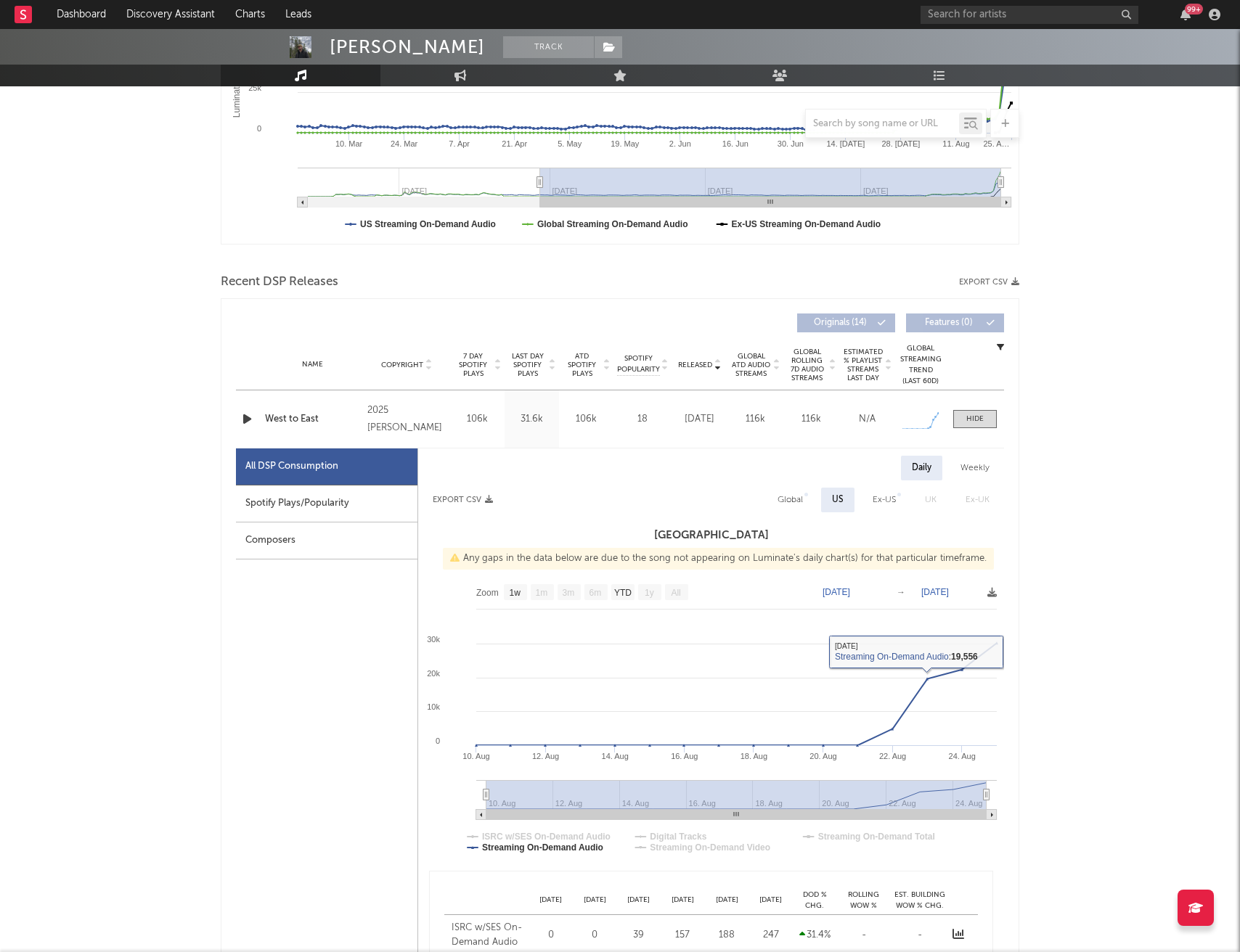
click at [786, 498] on div "Global" at bounding box center [790, 500] width 25 height 17
select select "1w"
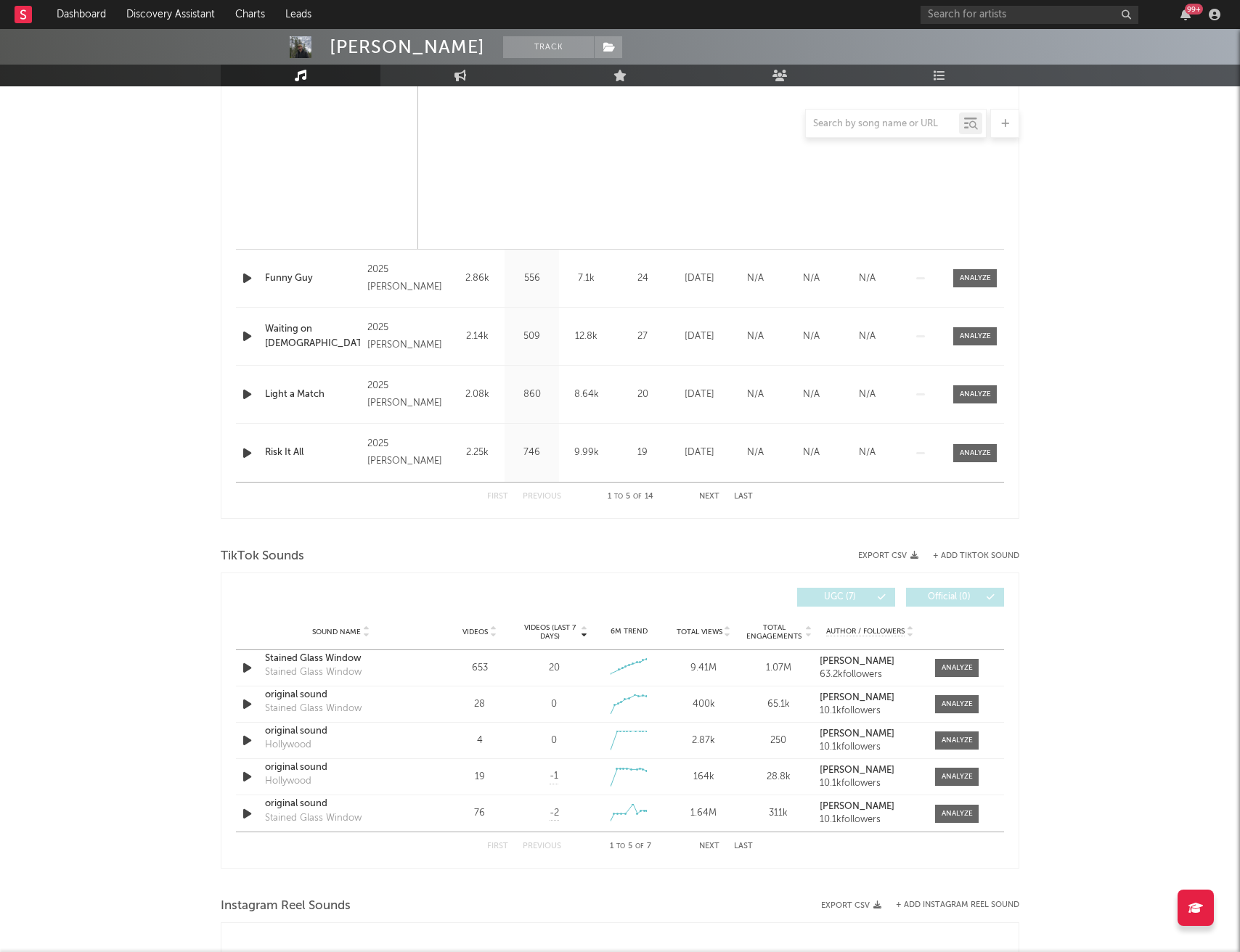
scroll to position [1251, 0]
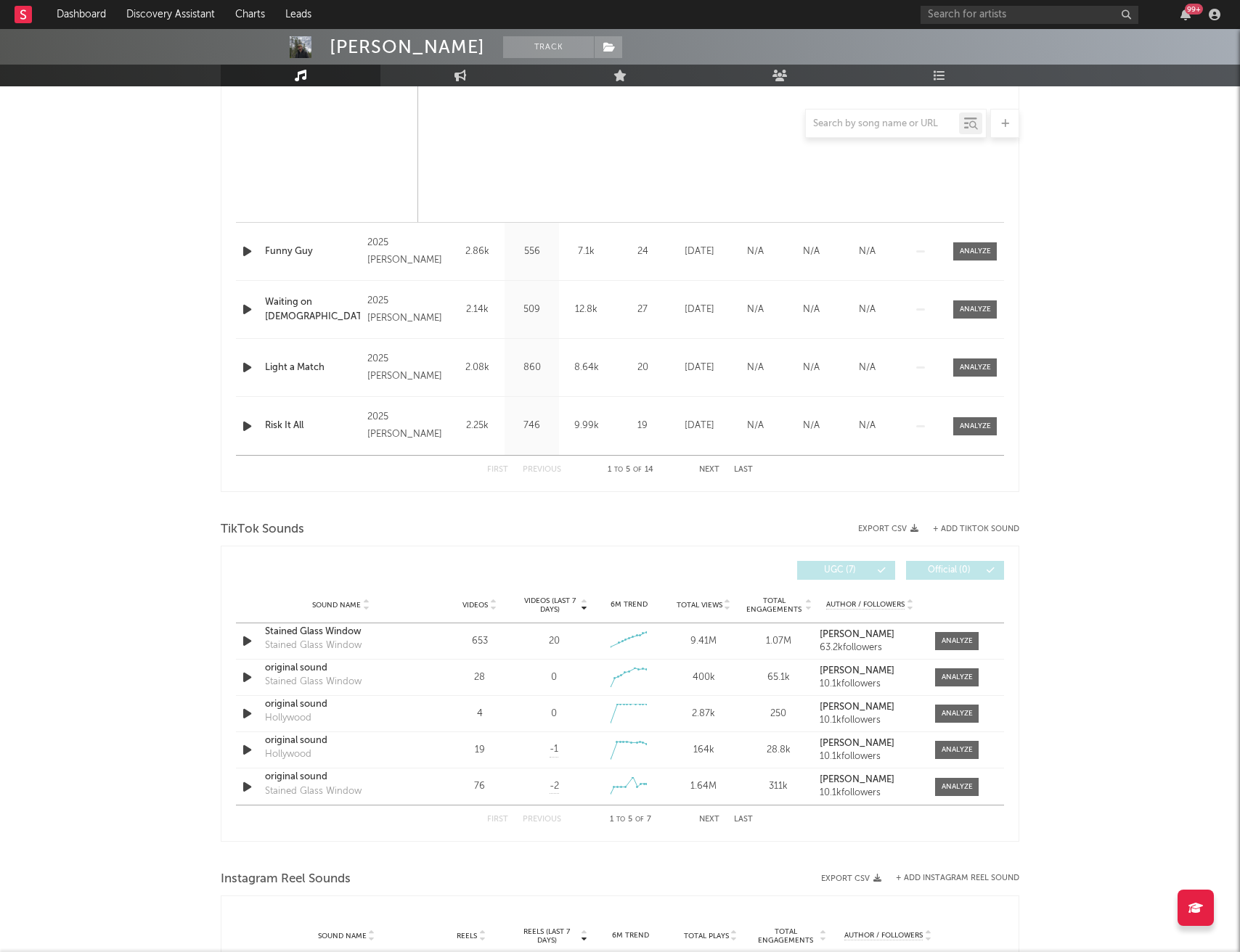
click at [702, 820] on button "Next" at bounding box center [709, 819] width 20 height 8
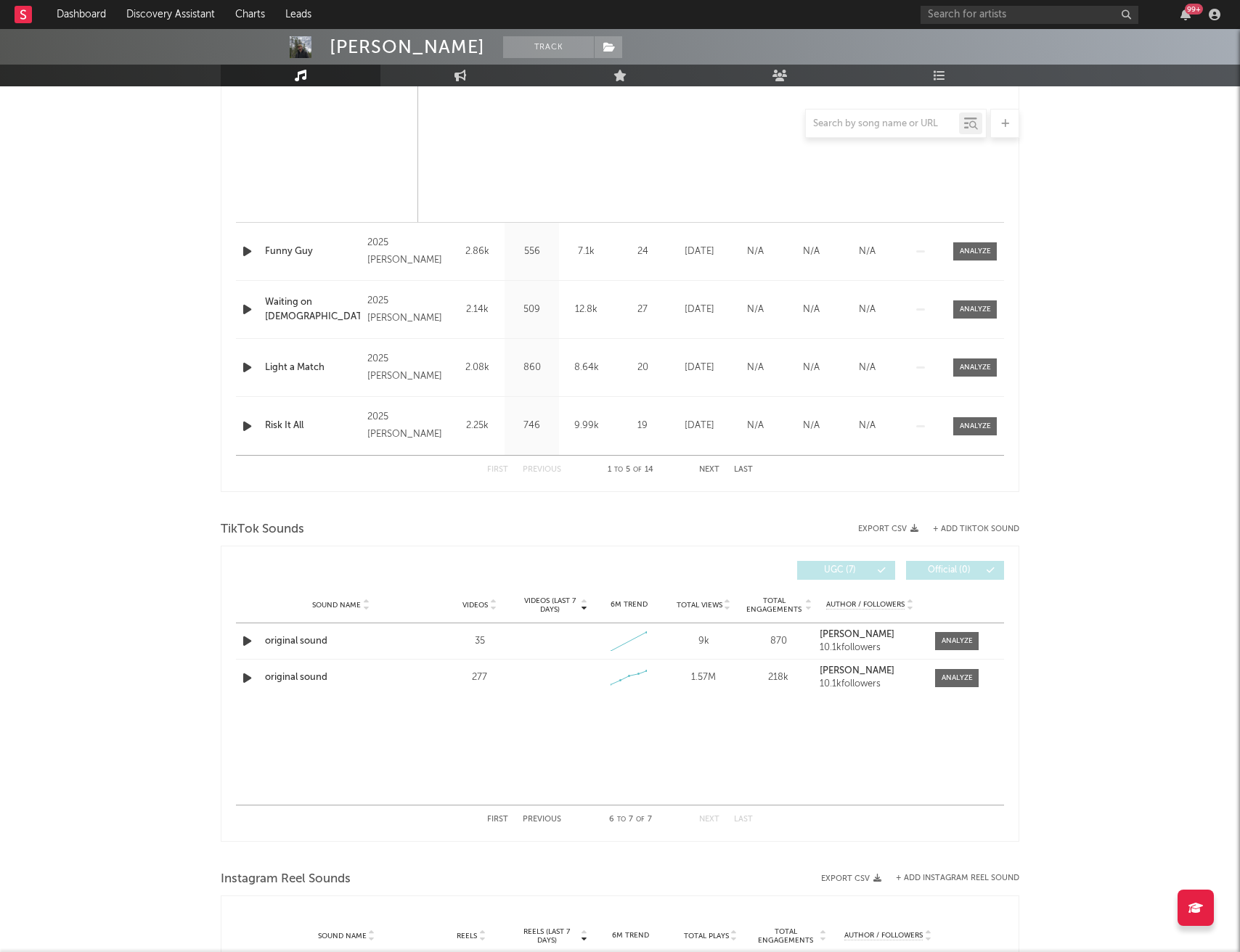
click at [541, 823] on button "Previous" at bounding box center [541, 819] width 39 height 8
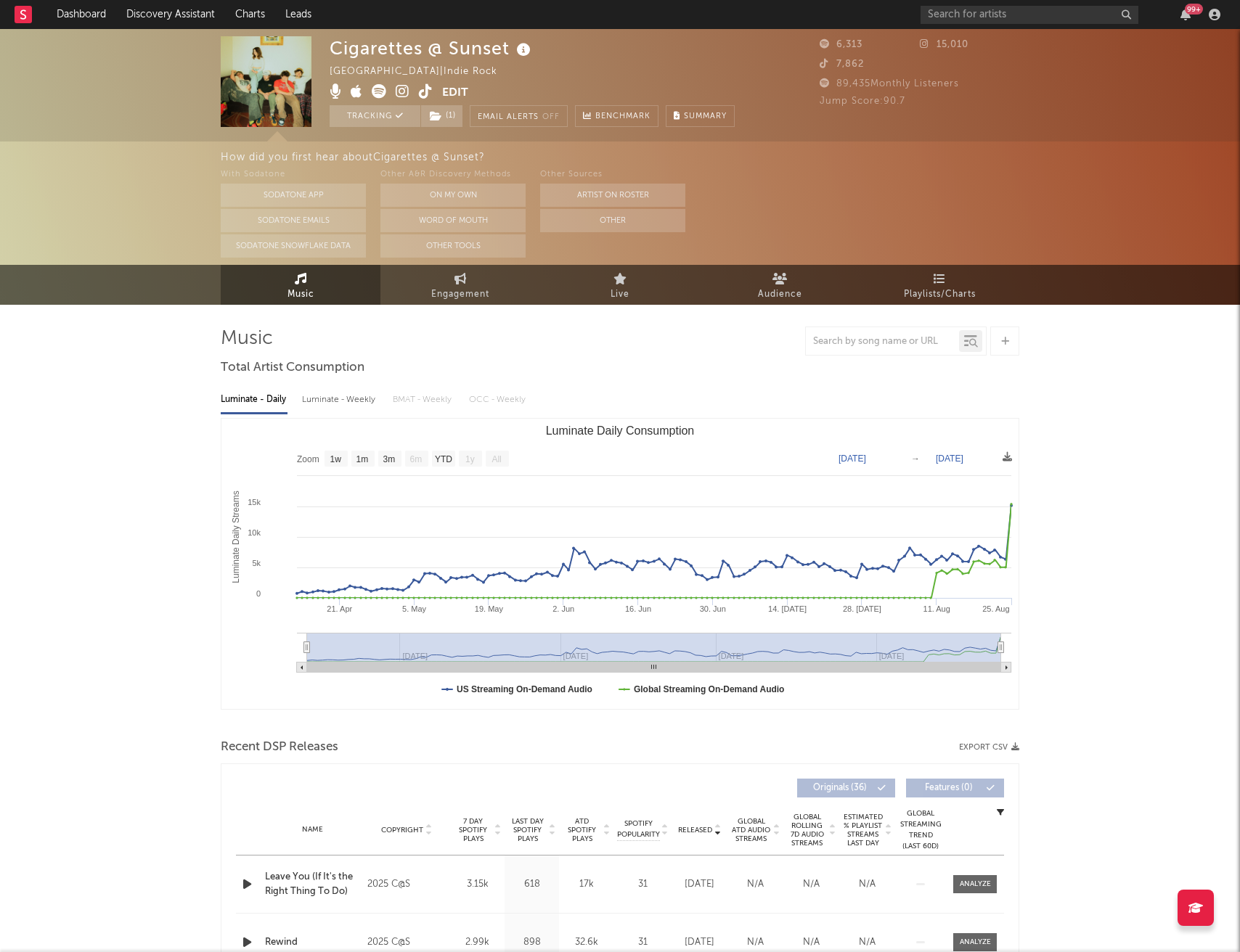
select select "1w"
